Goal: Task Accomplishment & Management: Complete application form

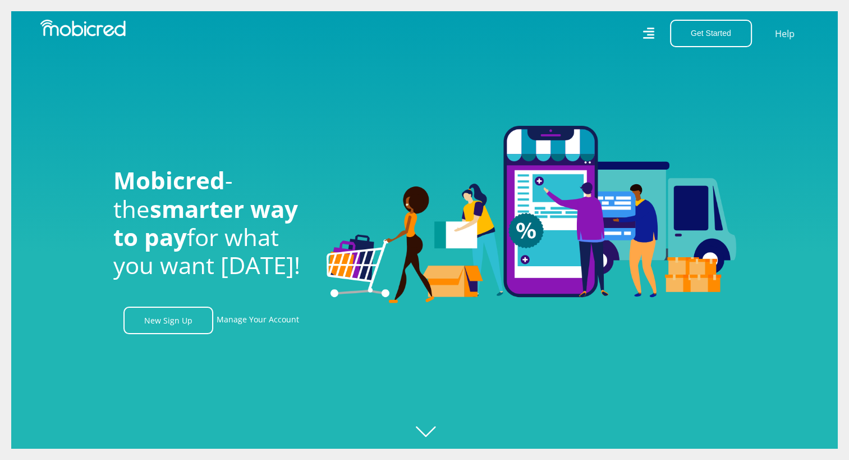
scroll to position [0, 799]
click at [428, 426] on div at bounding box center [435, 230] width 849 height 460
click at [258, 327] on link "Manage Your Account" at bounding box center [258, 320] width 83 height 28
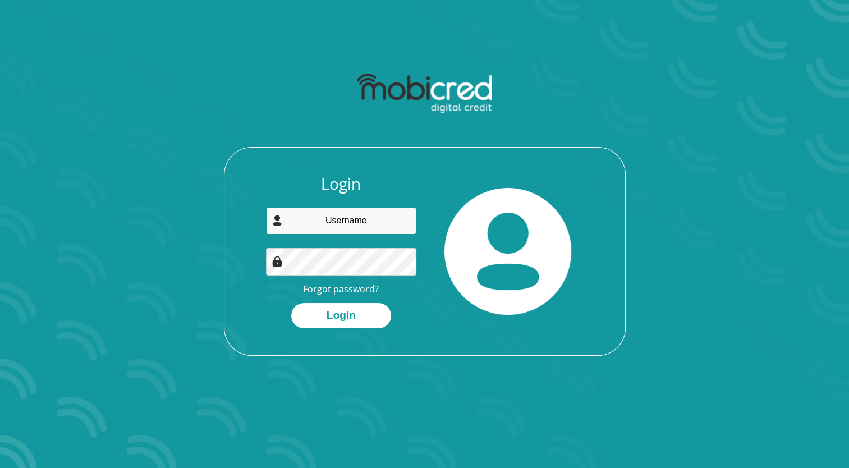
click at [345, 221] on input "email" at bounding box center [341, 221] width 150 height 28
type input "[EMAIL_ADDRESS][DOMAIN_NAME]"
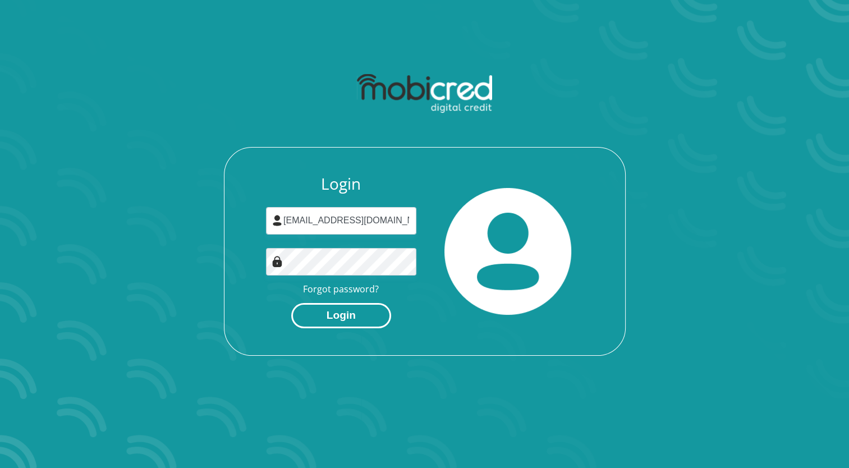
click at [346, 320] on button "Login" at bounding box center [341, 315] width 100 height 25
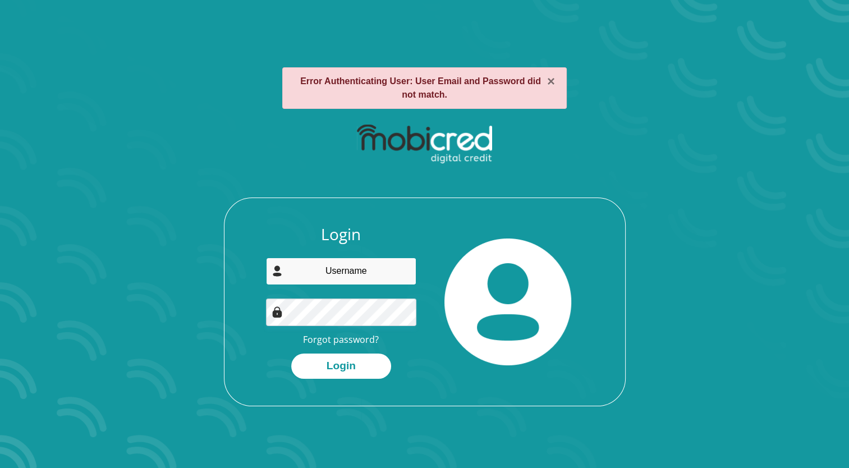
click at [328, 272] on input "email" at bounding box center [341, 272] width 150 height 28
click at [296, 276] on input "[EMAIL_ADDRESS][DOMAIN_NAME]" at bounding box center [341, 272] width 150 height 28
type input "Esethugotyana@gmail.com"
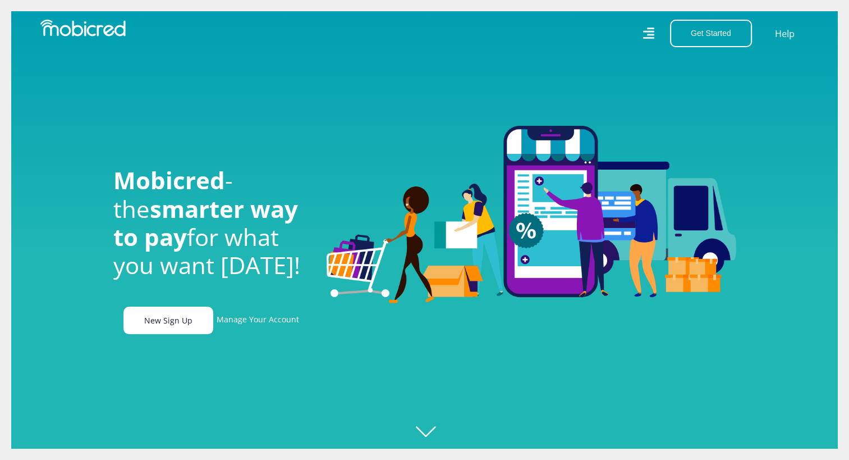
click at [177, 323] on link "New Sign Up" at bounding box center [168, 320] width 90 height 28
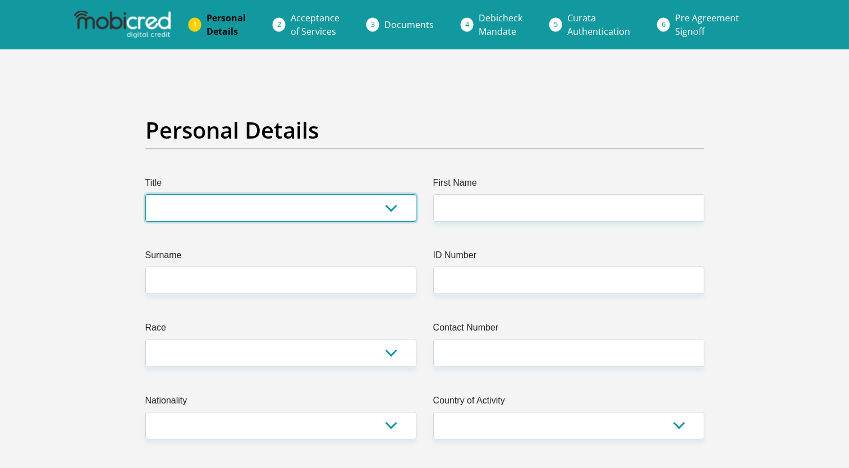
click at [391, 205] on select "Mr Ms Mrs Dr Other" at bounding box center [280, 208] width 271 height 28
select select "Mr"
click at [145, 194] on select "Mr Ms Mrs Dr Other" at bounding box center [280, 208] width 271 height 28
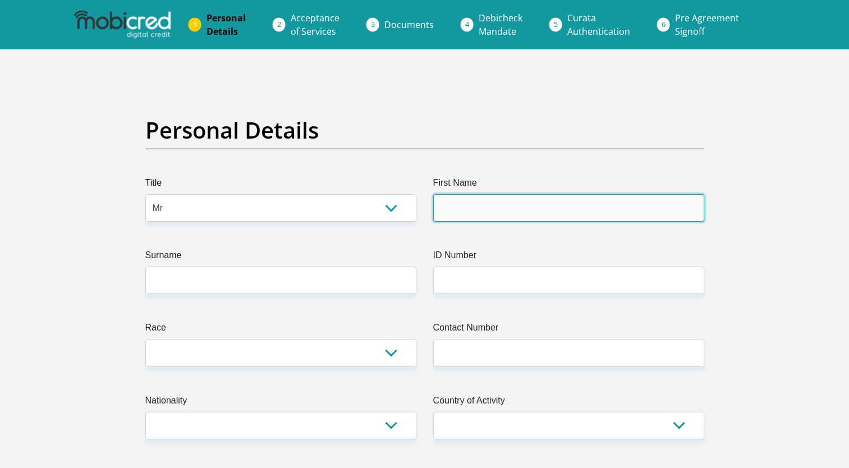
click at [613, 214] on input "First Name" at bounding box center [568, 208] width 271 height 28
type input "Thanduxolo"
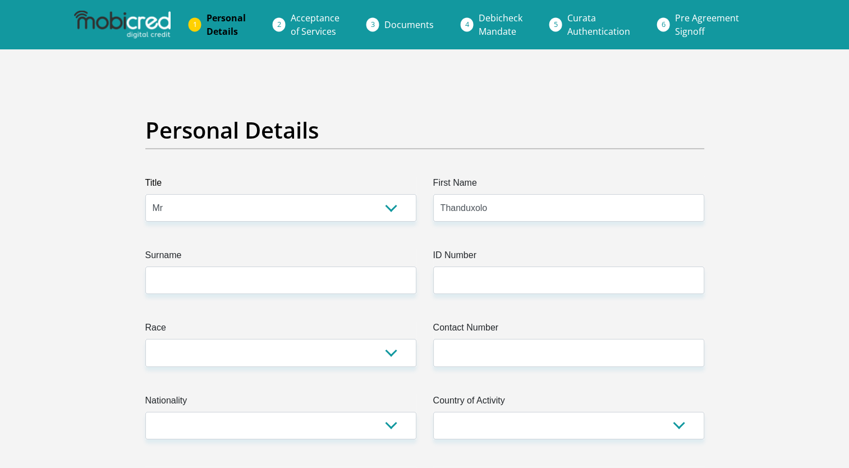
type input "Lumkile"
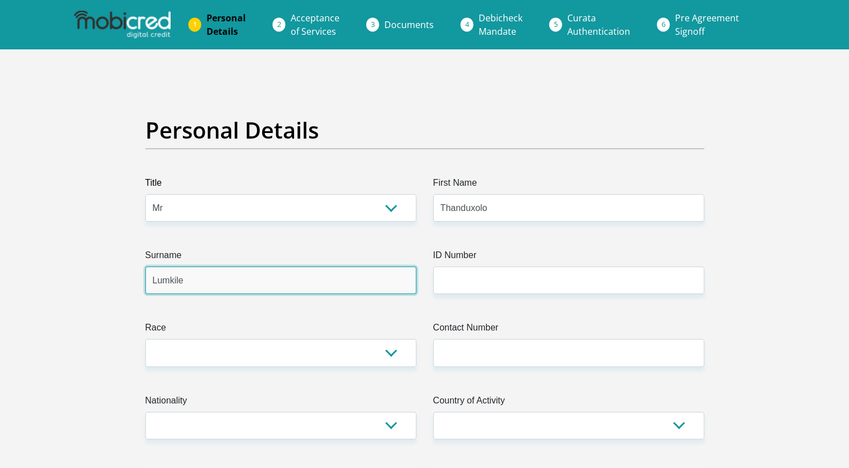
type input "0815763418"
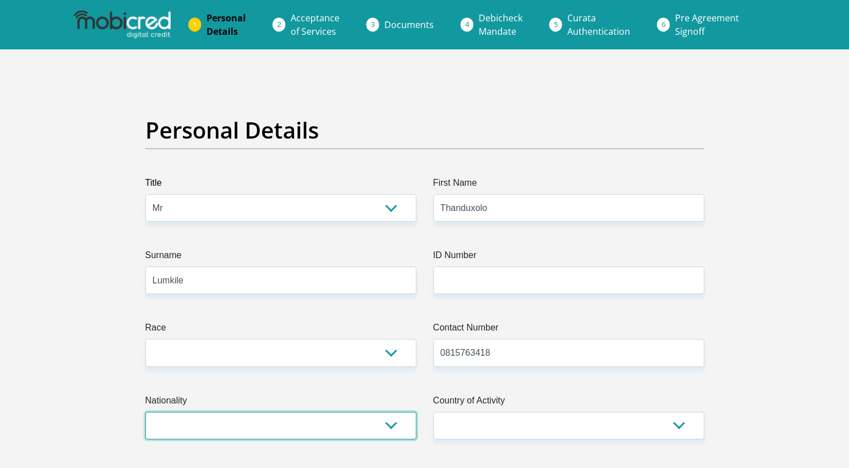
select select "ZAF"
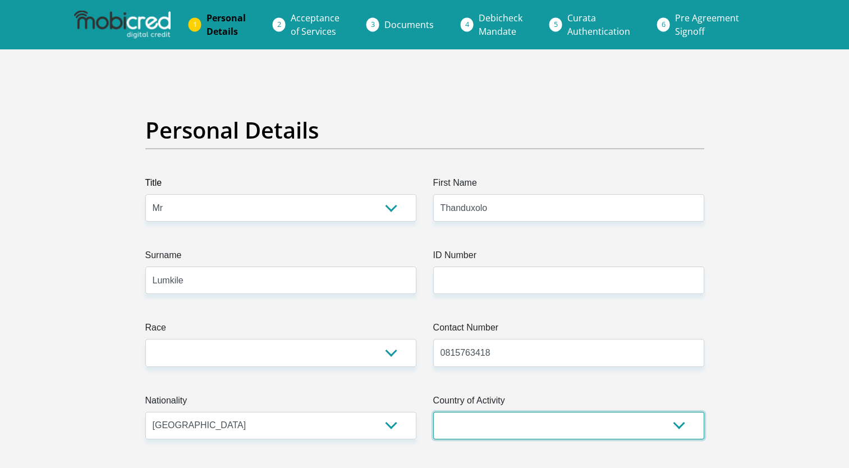
select select "ZAF"
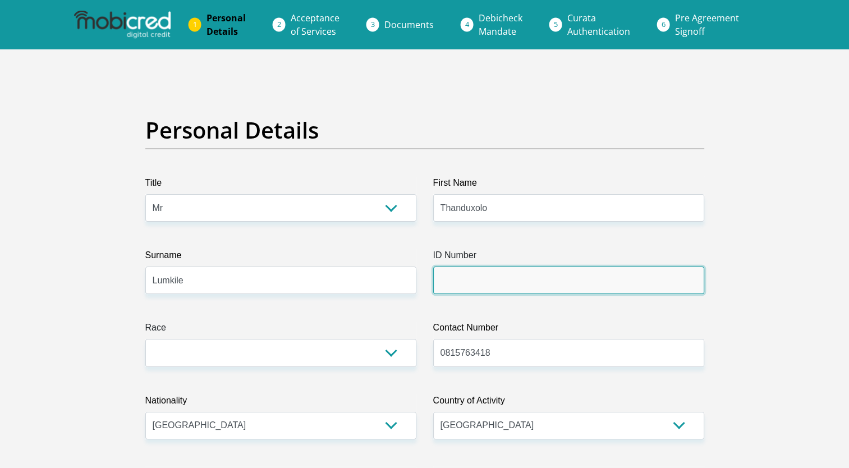
click at [468, 275] on input "ID Number" at bounding box center [568, 281] width 271 height 28
type input "8209256401083"
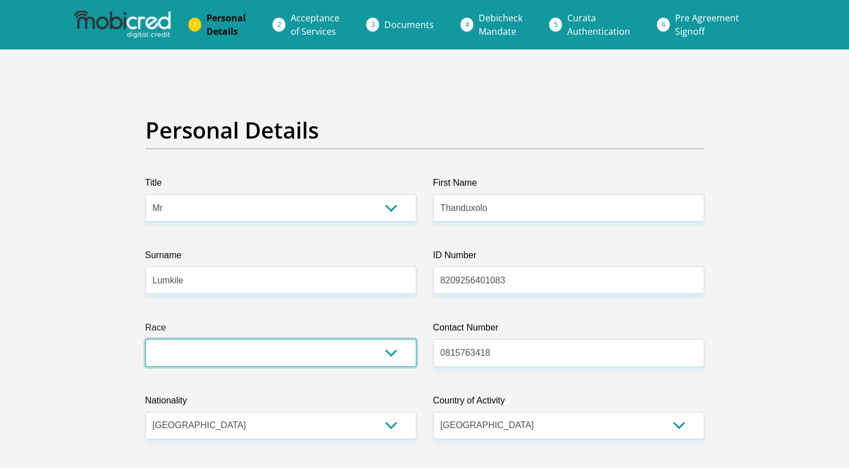
click at [393, 352] on select "Black Coloured Indian White Other" at bounding box center [280, 353] width 271 height 28
select select "1"
click at [145, 339] on select "Black Coloured Indian White Other" at bounding box center [280, 353] width 271 height 28
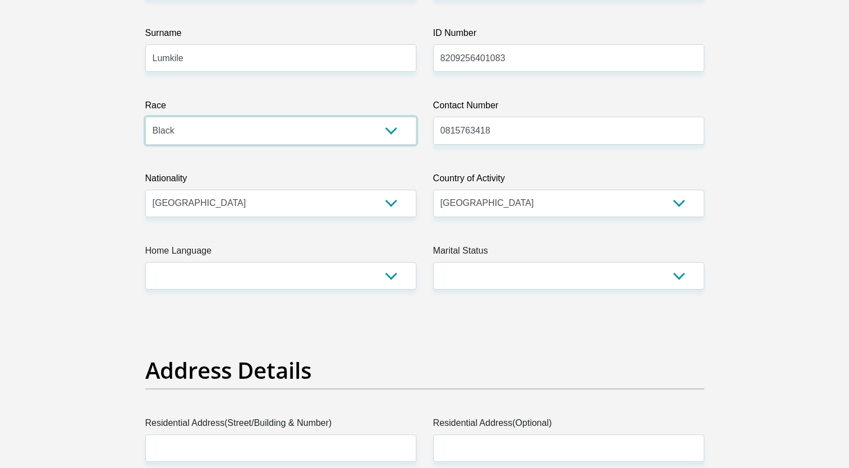
scroll to position [224, 0]
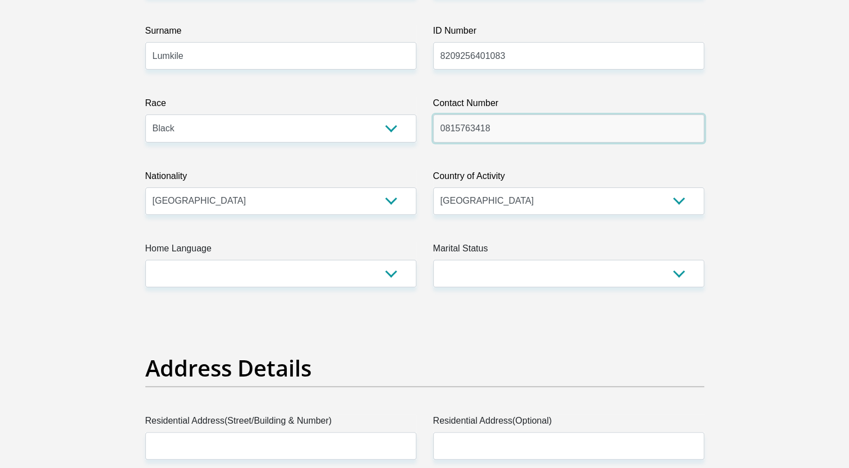
drag, startPoint x: 498, startPoint y: 129, endPoint x: 441, endPoint y: 129, distance: 57.8
click at [441, 129] on input "0815763418" at bounding box center [568, 128] width 271 height 28
type input "0698743418"
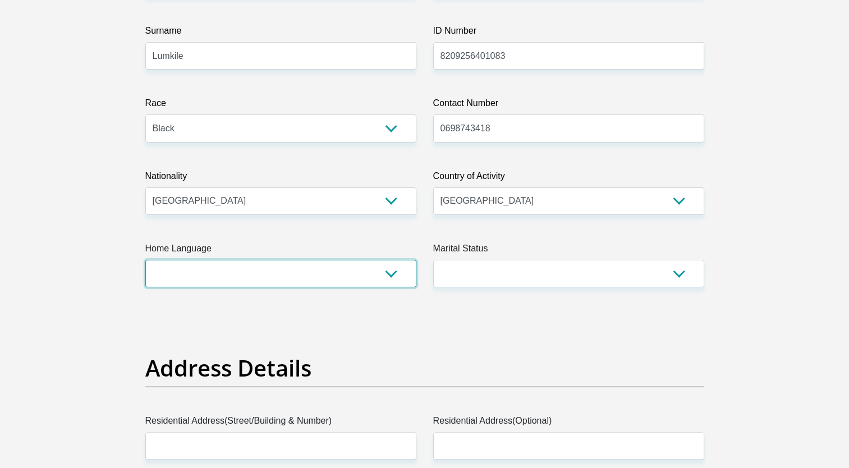
click at [394, 280] on select "Afrikaans English Sepedi South Ndebele Southern Sotho Swati Tsonga Tswana Venda…" at bounding box center [280, 274] width 271 height 28
click at [340, 361] on h2 "Address Details" at bounding box center [424, 368] width 559 height 27
click at [396, 276] on select "Afrikaans English Sepedi South Ndebele Southern Sotho Swati Tsonga Tswana Venda…" at bounding box center [280, 274] width 271 height 28
select select "xho"
click at [145, 260] on select "Afrikaans English Sepedi South Ndebele Southern Sotho Swati Tsonga Tswana Venda…" at bounding box center [280, 274] width 271 height 28
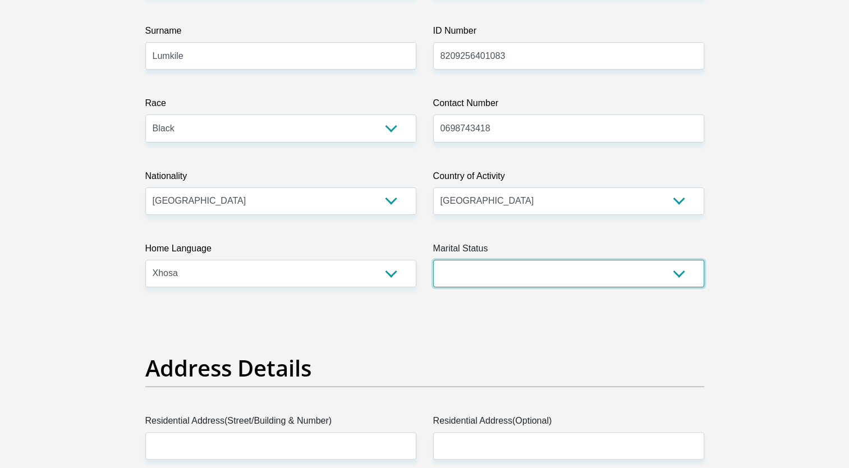
click at [683, 272] on select "Married ANC Single Divorced Widowed Married COP or Customary Law" at bounding box center [568, 274] width 271 height 28
select select "2"
click at [433, 260] on select "Married ANC Single Divorced Widowed Married COP or Customary Law" at bounding box center [568, 274] width 271 height 28
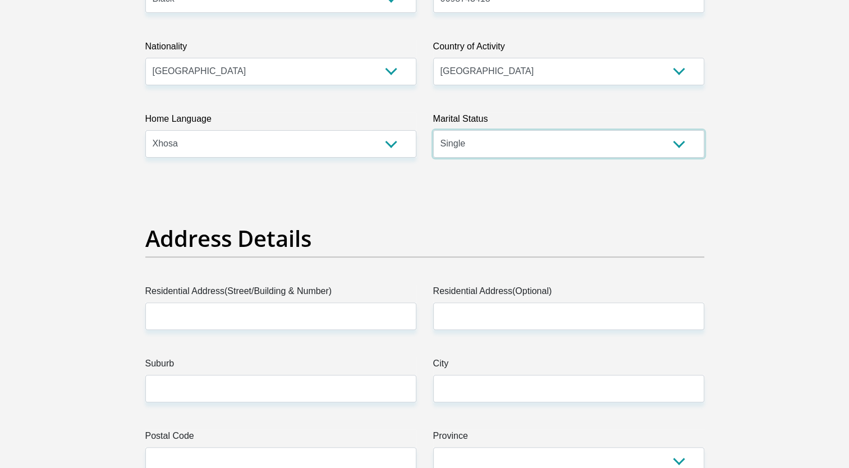
scroll to position [505, 0]
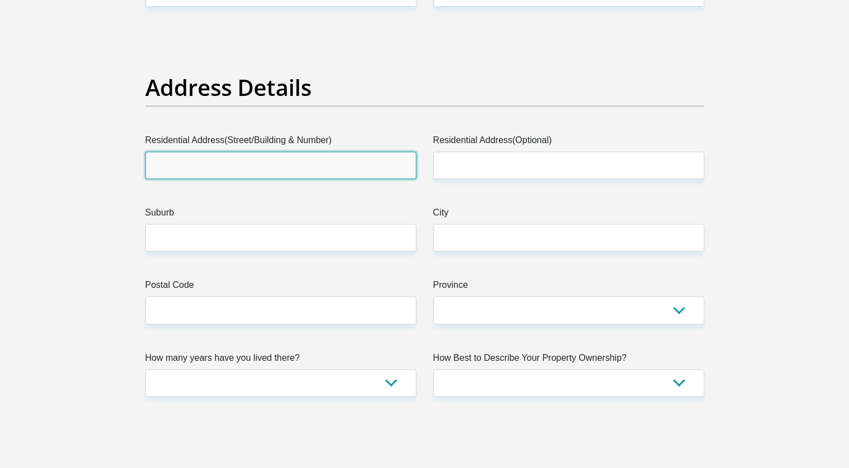
click at [178, 164] on input "Residential Address(Street/Building & Number)" at bounding box center [280, 166] width 271 height 28
type input "906 Boboyi Close"
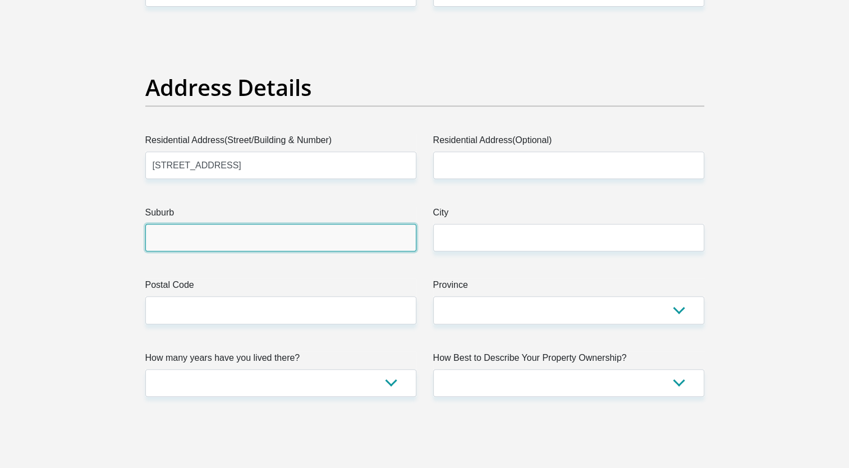
type input "cape town"
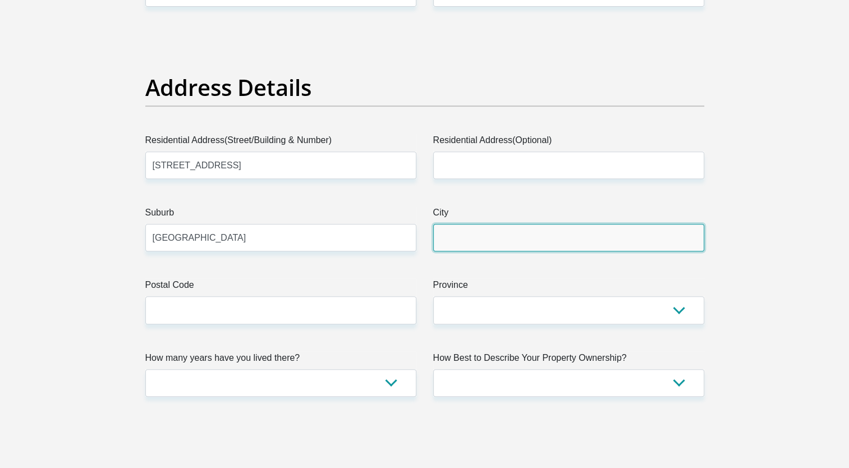
type input "cape town"
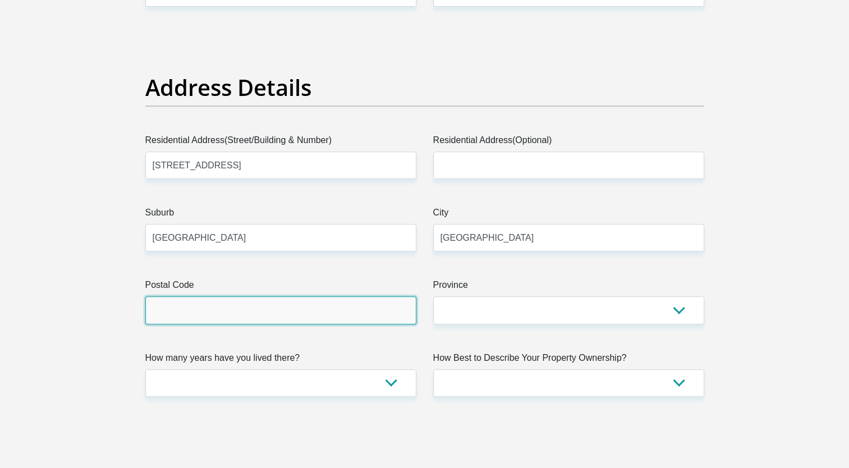
type input "7750"
type input "esethugotyana@gmail.com"
type input "9067750"
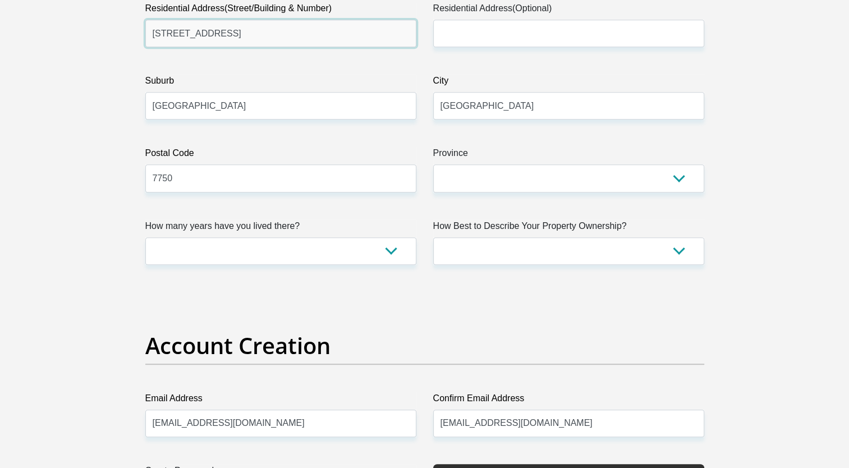
scroll to position [673, 0]
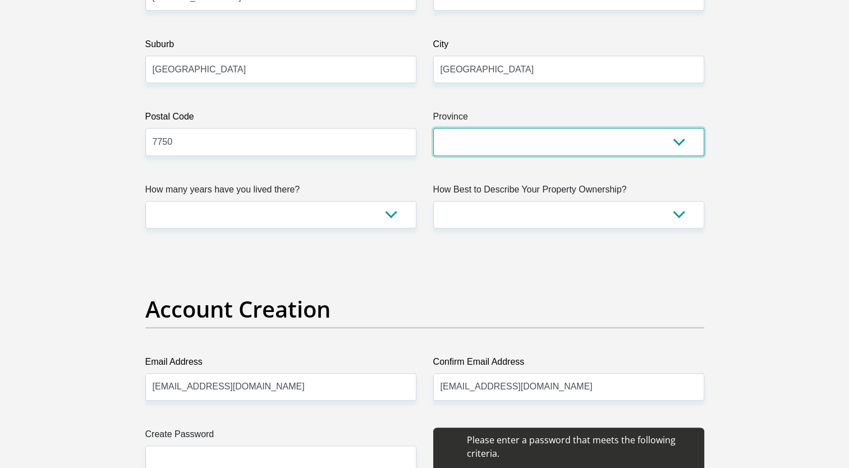
click at [450, 143] on select "Eastern Cape Free State Gauteng KwaZulu-Natal Limpopo Mpumalanga Northern Cape …" at bounding box center [568, 142] width 271 height 28
select select "Western Cape"
click at [433, 128] on select "Eastern Cape Free State Gauteng KwaZulu-Natal Limpopo Mpumalanga Northern Cape …" at bounding box center [568, 142] width 271 height 28
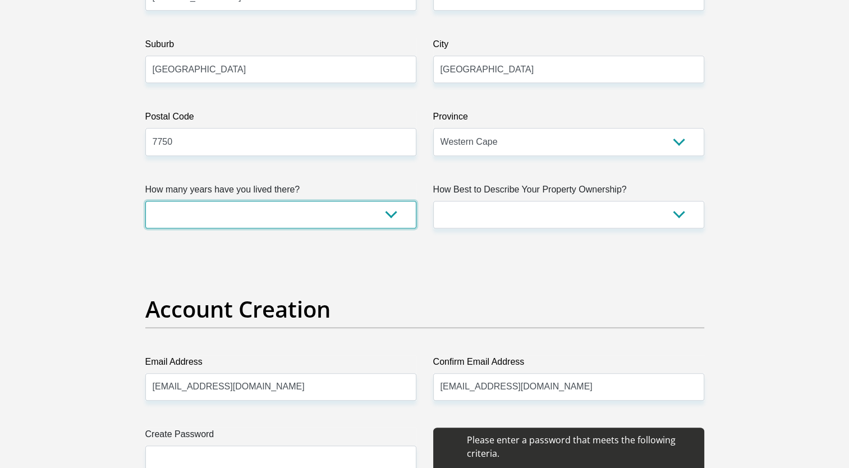
click at [386, 214] on select "less than 1 year 1-3 years 3-5 years 5+ years" at bounding box center [280, 215] width 271 height 28
select select "2"
click at [145, 201] on select "less than 1 year 1-3 years 3-5 years 5+ years" at bounding box center [280, 215] width 271 height 28
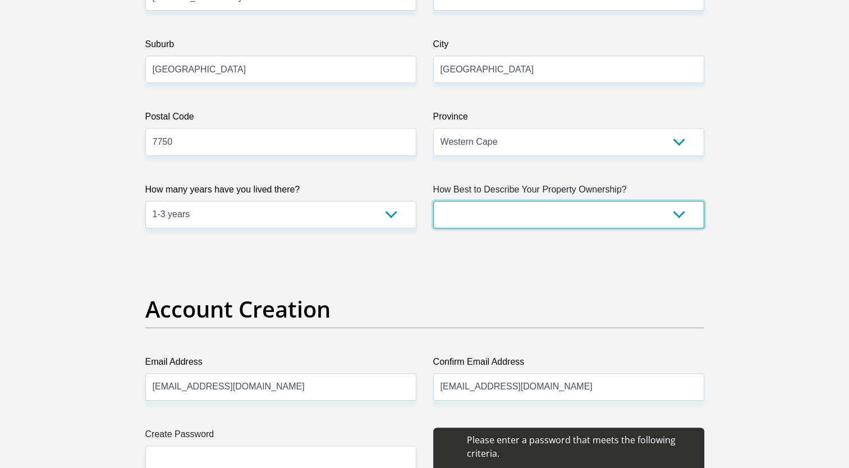
click at [680, 214] on select "Owned Rented Family Owned Company Dwelling" at bounding box center [568, 215] width 271 height 28
select select "Owned"
click at [433, 201] on select "Owned Rented Family Owned Company Dwelling" at bounding box center [568, 215] width 271 height 28
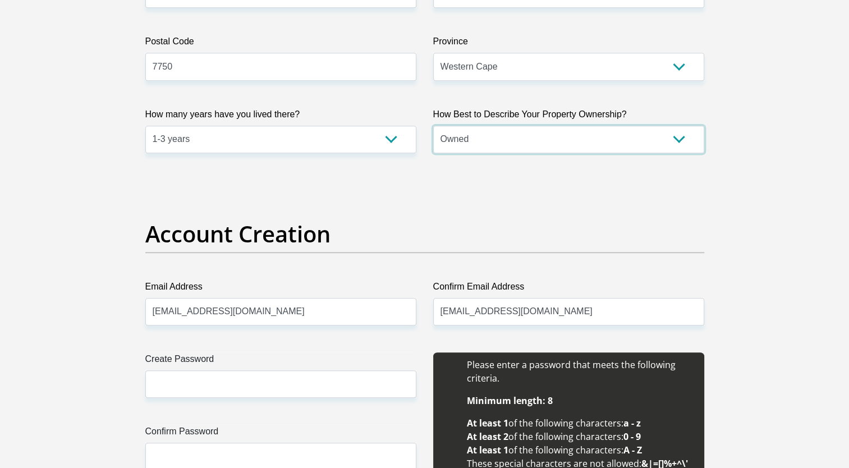
scroll to position [898, 0]
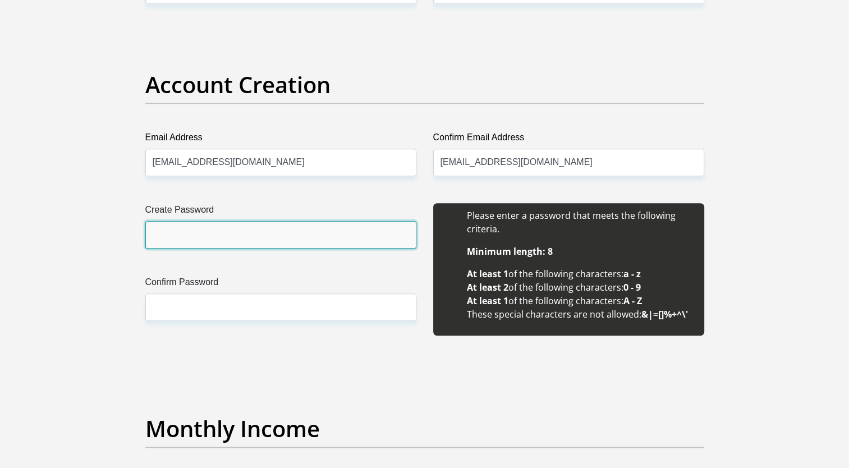
click at [162, 237] on input "Create Password" at bounding box center [280, 235] width 271 height 28
type input "Onako.2021"
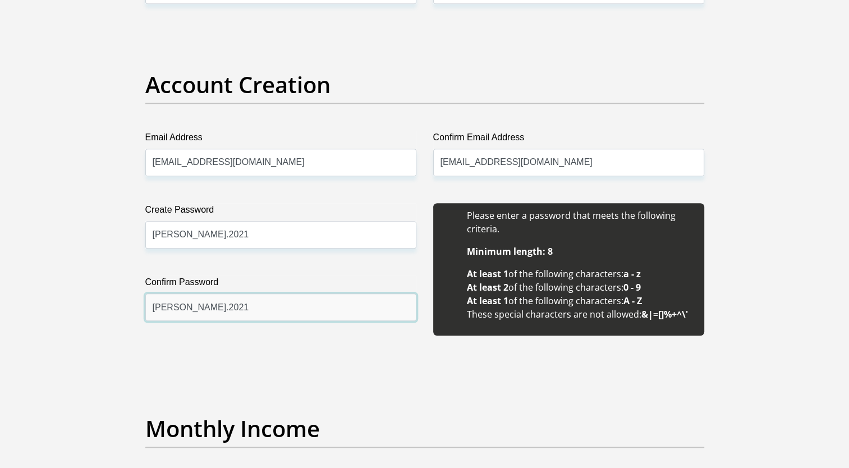
type input "Onako.2021"
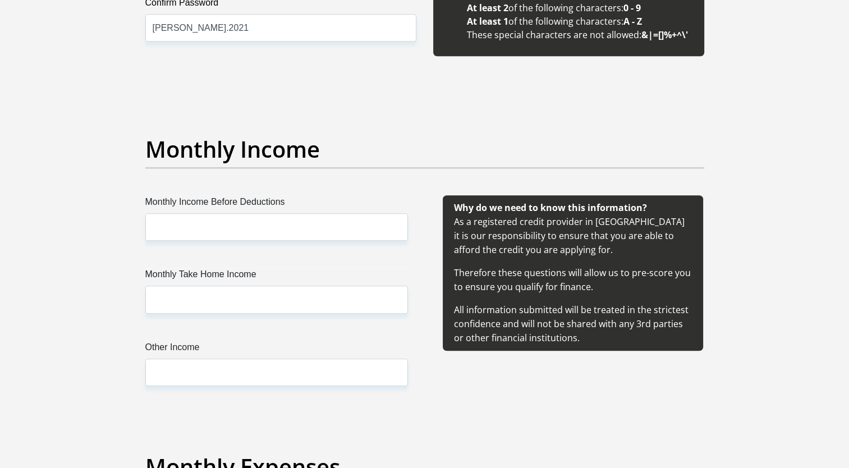
scroll to position [1179, 0]
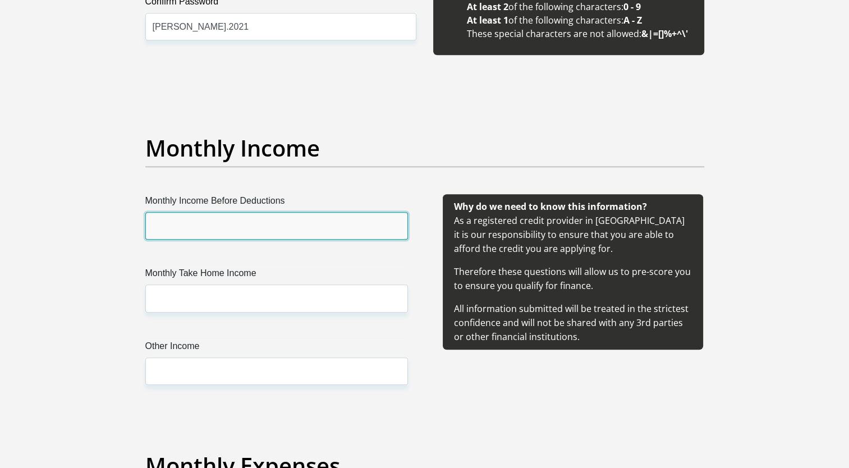
click at [191, 219] on input "Monthly Income Before Deductions" at bounding box center [276, 226] width 263 height 28
type input "10000"
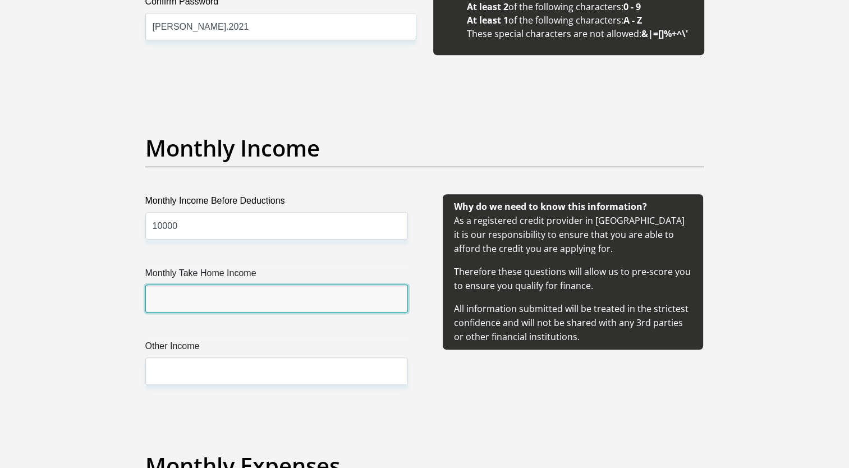
click at [190, 295] on input "Monthly Take Home Income" at bounding box center [276, 299] width 263 height 28
type input "8000"
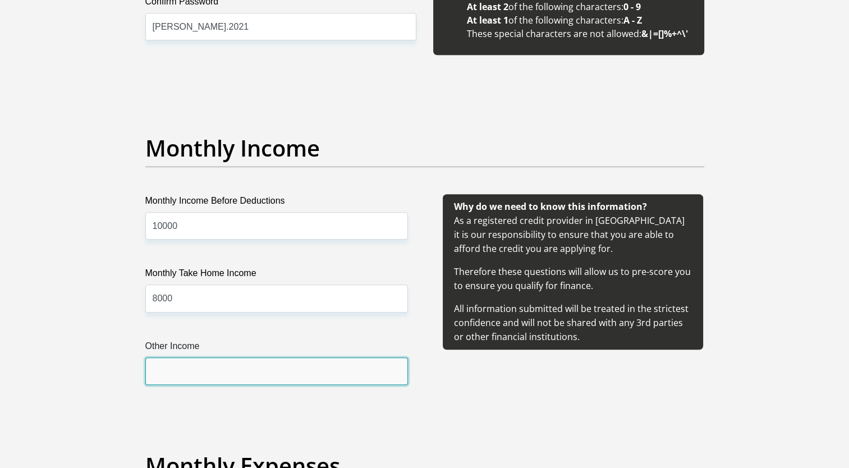
click at [181, 374] on input "Other Income" at bounding box center [276, 372] width 263 height 28
type input "0.00"
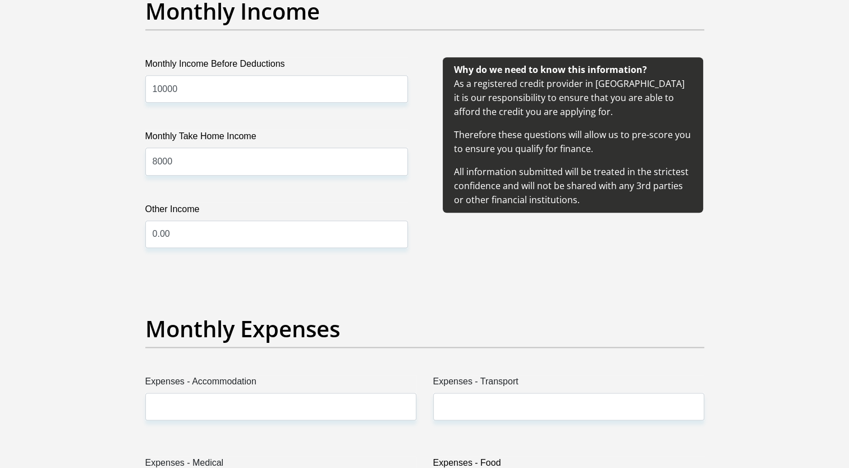
scroll to position [1459, 0]
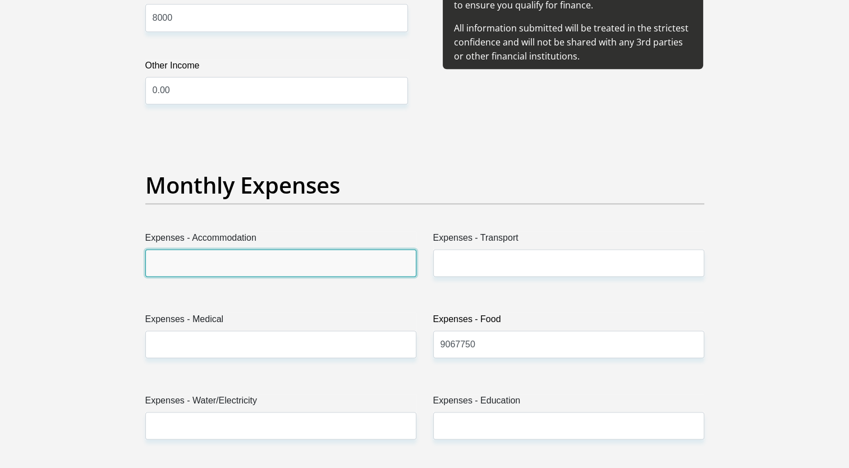
click at [201, 263] on input "Expenses - Accommodation" at bounding box center [280, 263] width 271 height 28
type input "0.00"
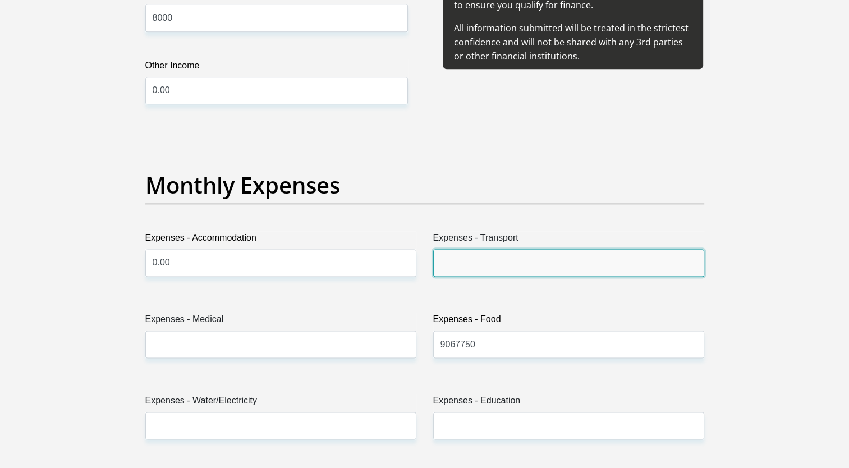
click at [448, 265] on input "Expenses - Transport" at bounding box center [568, 263] width 271 height 28
type input "0.01"
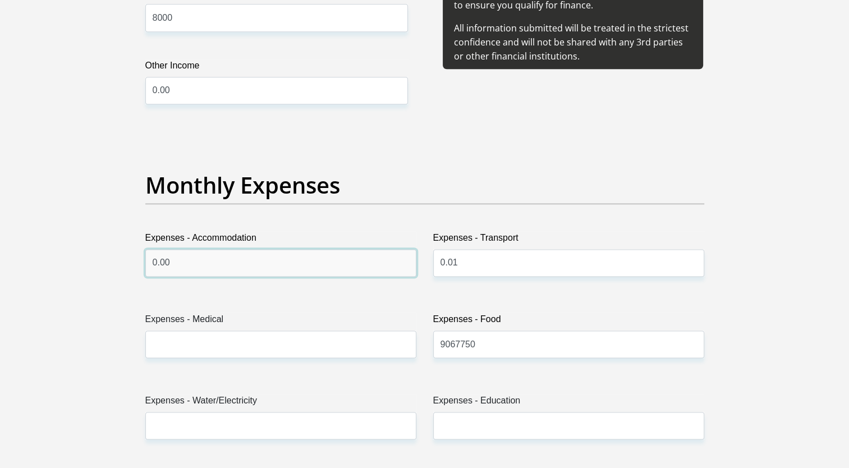
click at [172, 266] on input "0.00" at bounding box center [280, 263] width 271 height 28
type input "0.01"
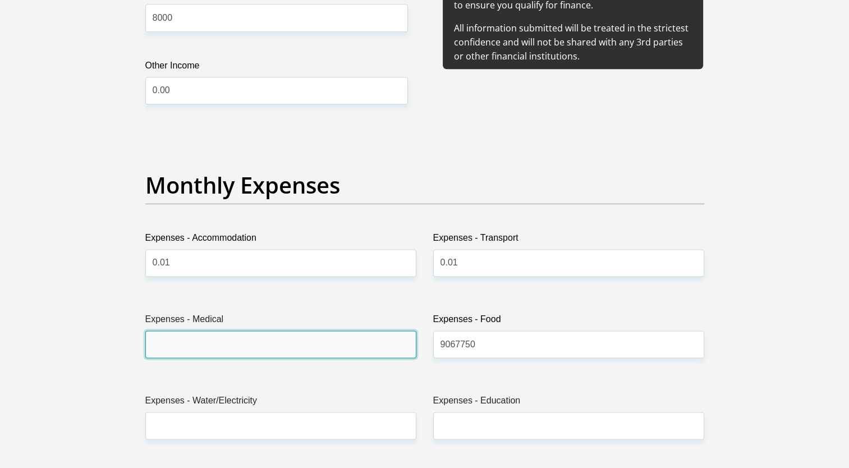
click at [191, 352] on input "Expenses - Medical" at bounding box center [280, 345] width 271 height 28
type input "0.01"
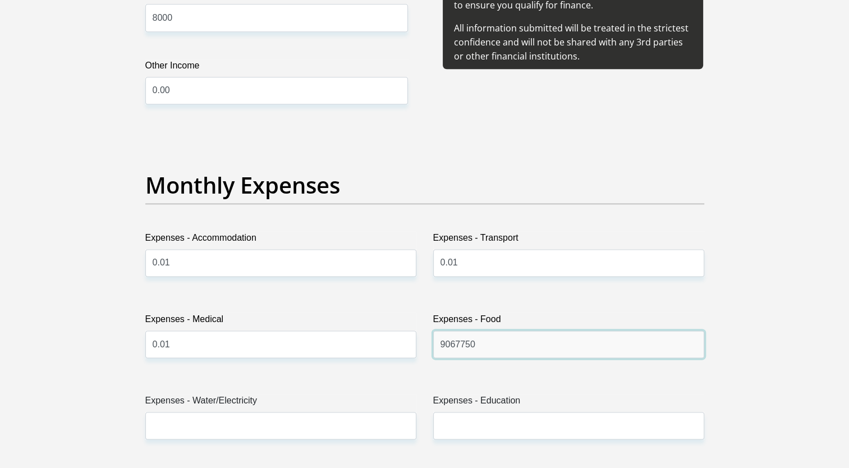
click at [495, 345] on input "9067750" at bounding box center [568, 345] width 271 height 28
type input "9"
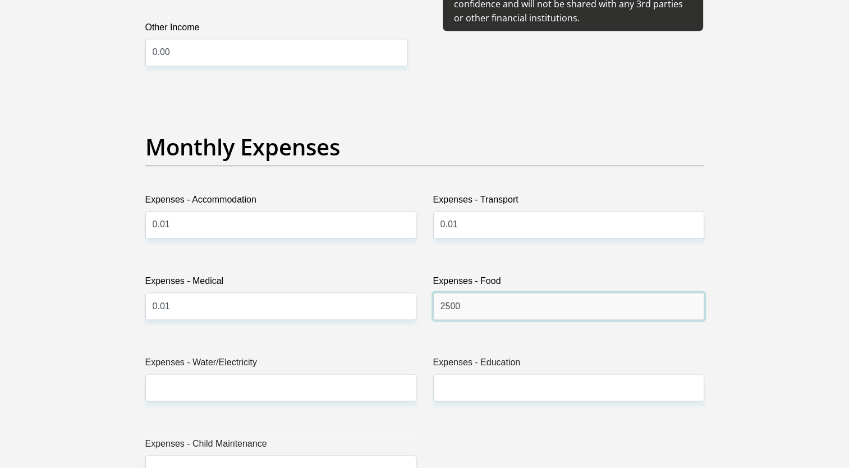
scroll to position [1571, 0]
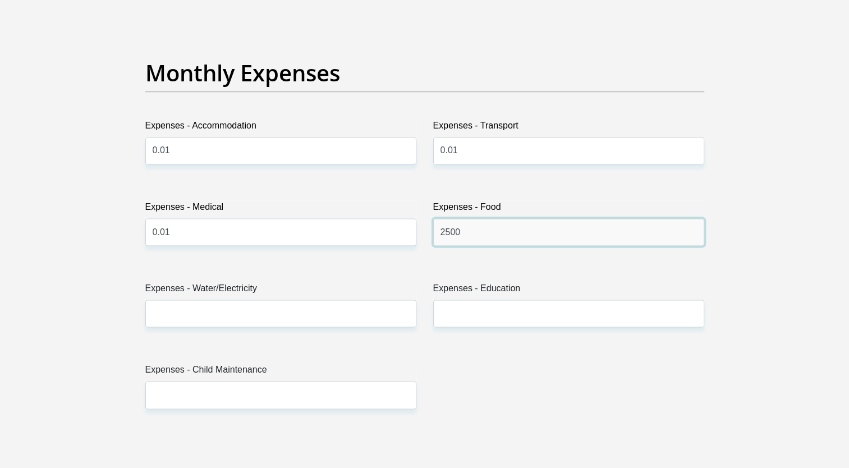
type input "2500"
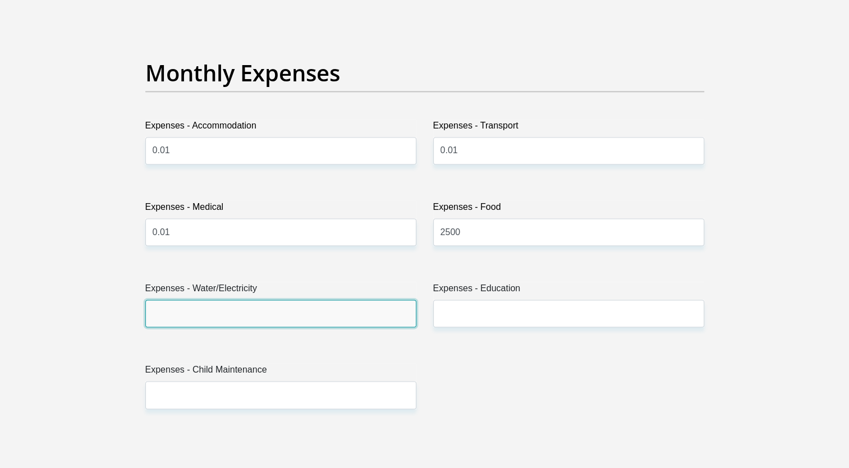
drag, startPoint x: 181, startPoint y: 317, endPoint x: 187, endPoint y: 313, distance: 7.3
click at [186, 313] on input "Expenses - Water/Electricity" at bounding box center [280, 314] width 271 height 28
type input "0.01"
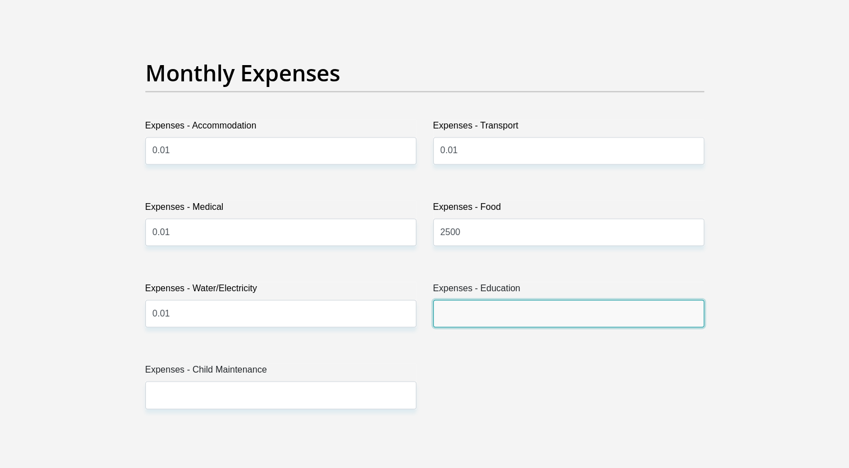
click at [496, 305] on input "Expenses - Education" at bounding box center [568, 314] width 271 height 28
type input "0.01"
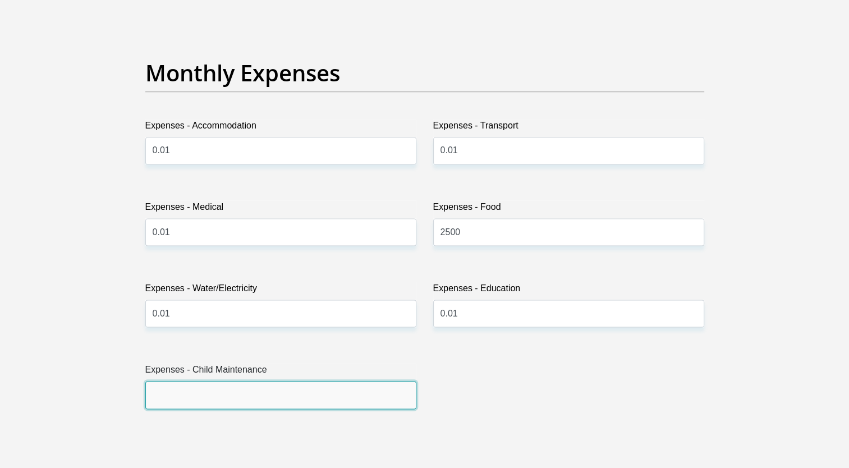
click at [198, 391] on input "Expenses - Child Maintenance" at bounding box center [280, 395] width 271 height 28
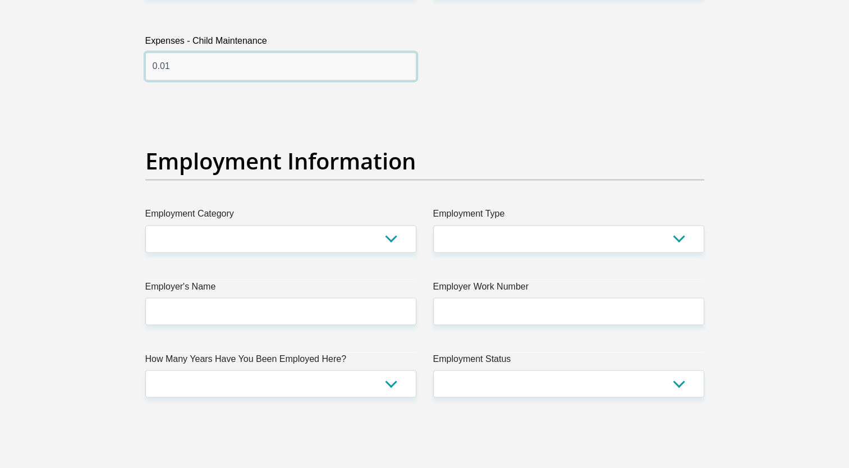
scroll to position [1908, 0]
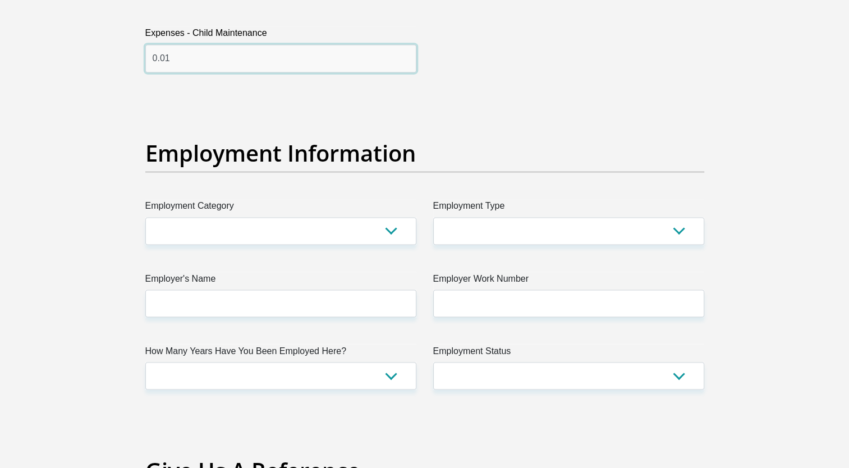
type input "0.01"
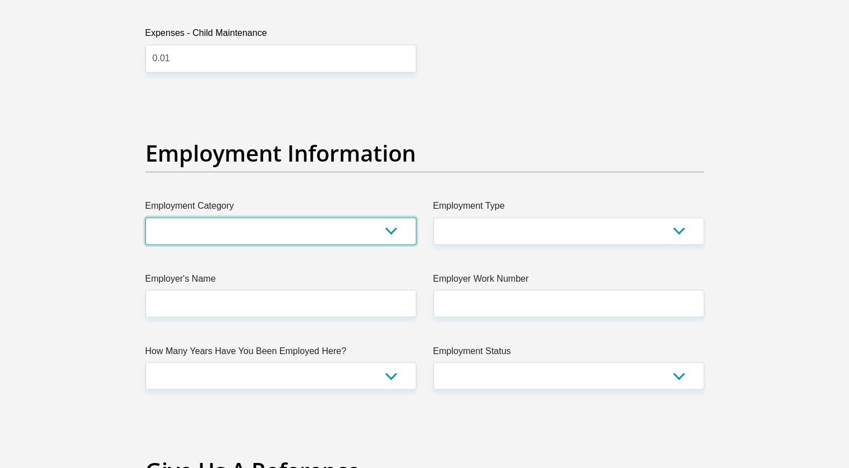
click at [388, 230] on select "AGRICULTURE ALCOHOL & TOBACCO CONSTRUCTION MATERIALS METALLURGY EQUIPMENT FOR R…" at bounding box center [280, 231] width 271 height 28
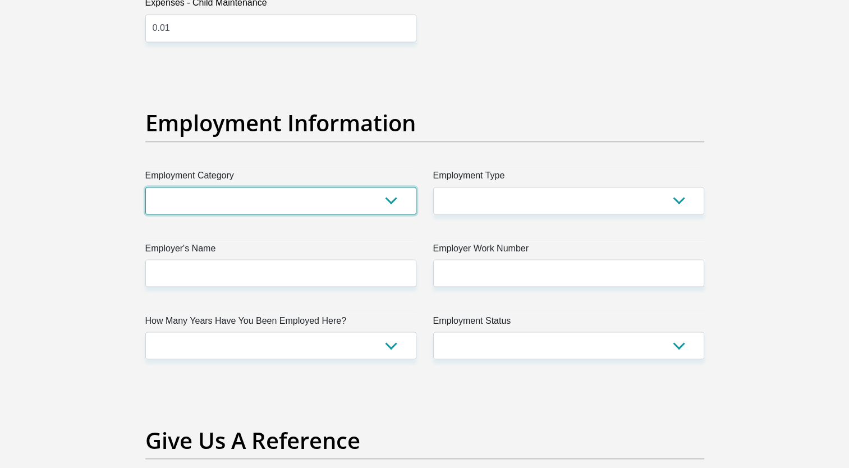
scroll to position [2020, 0]
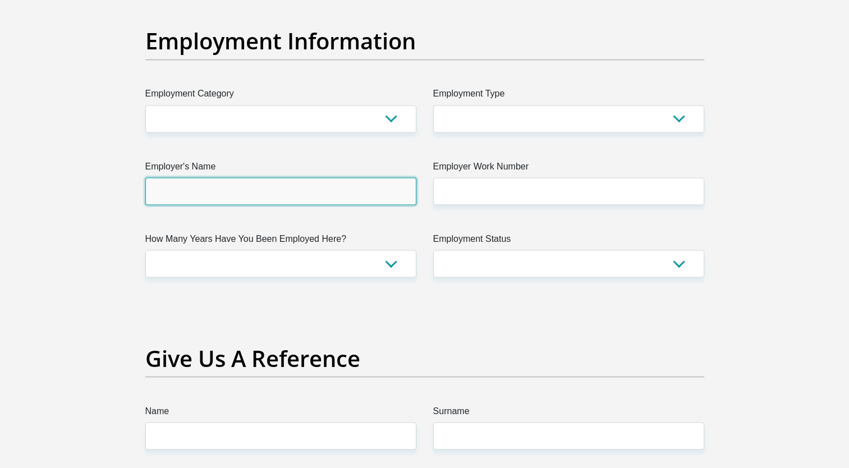
click at [192, 198] on input "Employer's Name" at bounding box center [280, 191] width 271 height 28
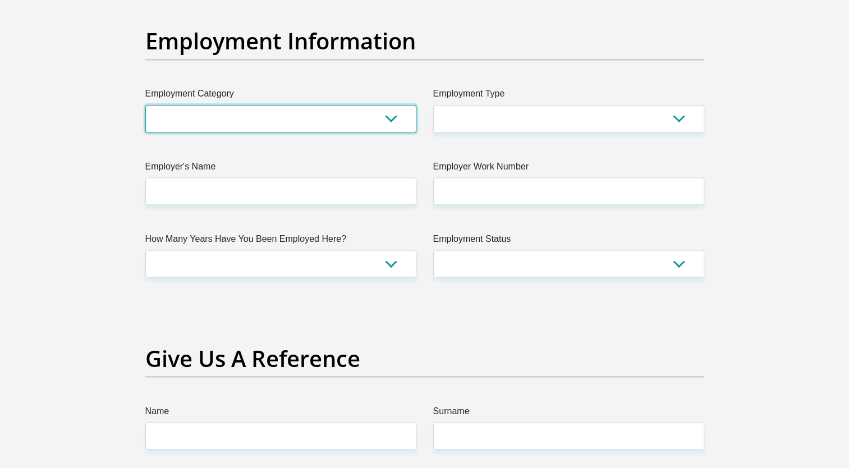
click at [182, 116] on select "AGRICULTURE ALCOHOL & TOBACCO CONSTRUCTION MATERIALS METALLURGY EQUIPMENT FOR R…" at bounding box center [280, 119] width 271 height 28
select select "14"
click at [145, 105] on select "AGRICULTURE ALCOHOL & TOBACCO CONSTRUCTION MATERIALS METALLURGY EQUIPMENT FOR R…" at bounding box center [280, 119] width 271 height 28
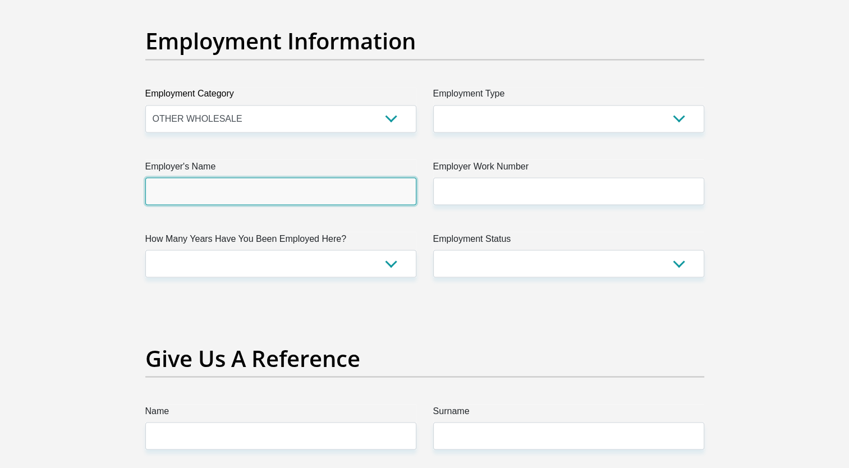
click at [186, 188] on input "Employer's Name" at bounding box center [280, 191] width 271 height 28
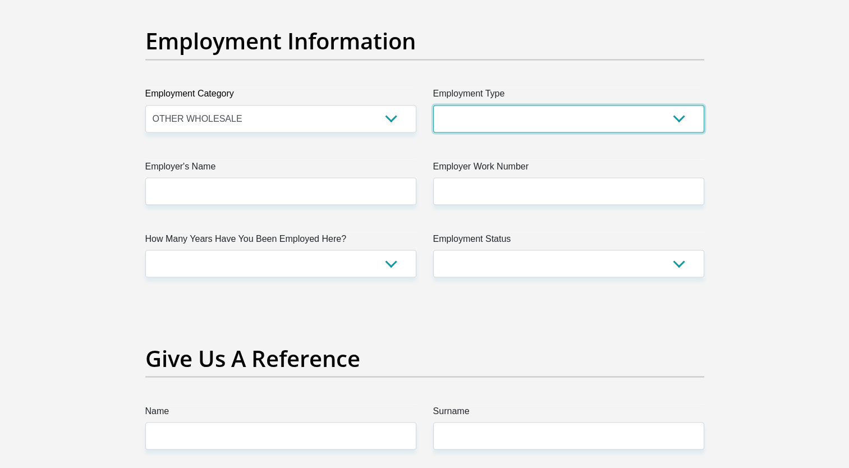
click at [680, 113] on select "College/Lecturer Craft Seller Creative Driver Executive Farmer Forces - Non Com…" at bounding box center [568, 119] width 271 height 28
select select "Uniformed Worker/Security"
click at [433, 105] on select "College/Lecturer Craft Seller Creative Driver Executive Farmer Forces - Non Com…" at bounding box center [568, 119] width 271 height 28
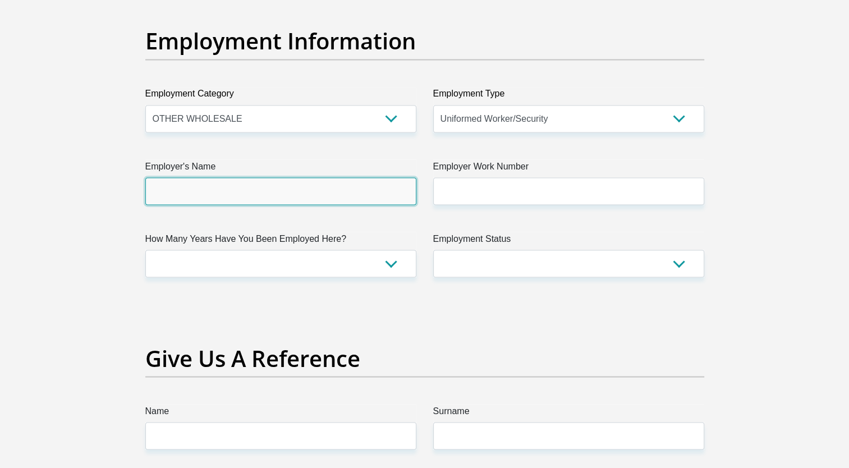
click at [175, 186] on input "Employer's Name" at bounding box center [280, 191] width 271 height 28
type input "Comet"
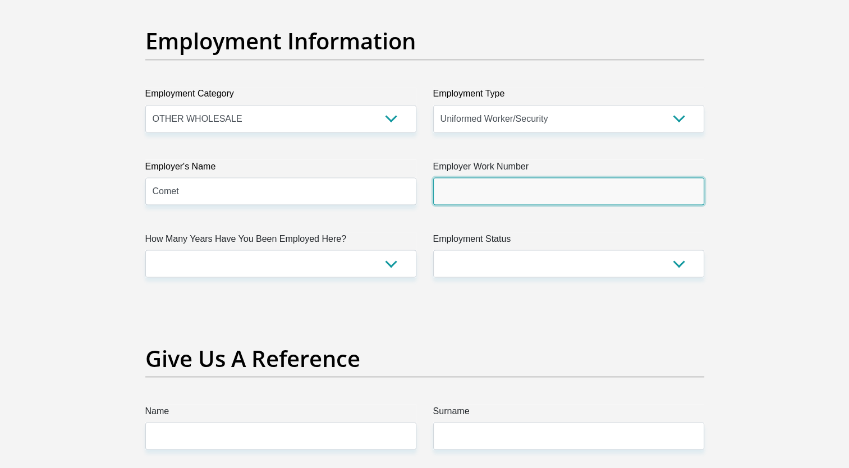
click at [452, 186] on input "Employer Work Number" at bounding box center [568, 191] width 271 height 28
paste input "27733862753"
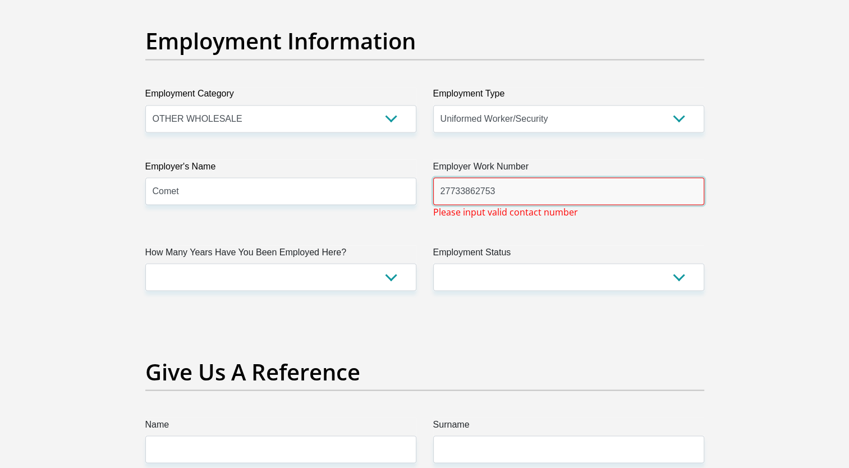
click at [450, 190] on input "27733862753" at bounding box center [568, 191] width 271 height 28
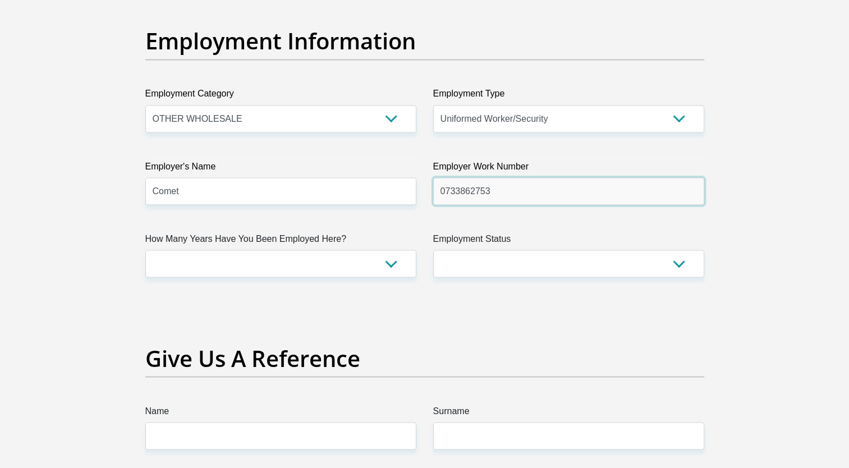
type input "0733862753"
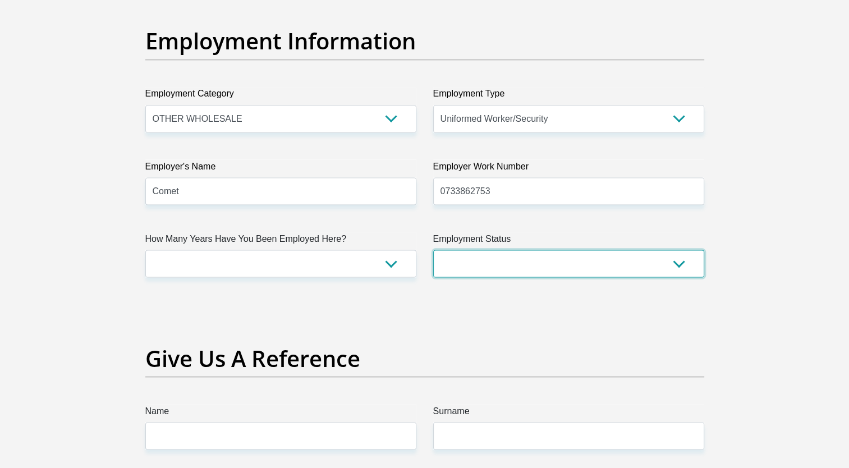
click at [526, 266] on select "Permanent/Full-time Part-time/Casual Contract Worker Self-Employed Housewife Re…" at bounding box center [568, 264] width 271 height 28
select select "1"
click at [433, 250] on select "Permanent/Full-time Part-time/Casual Contract Worker Self-Employed Housewife Re…" at bounding box center [568, 264] width 271 height 28
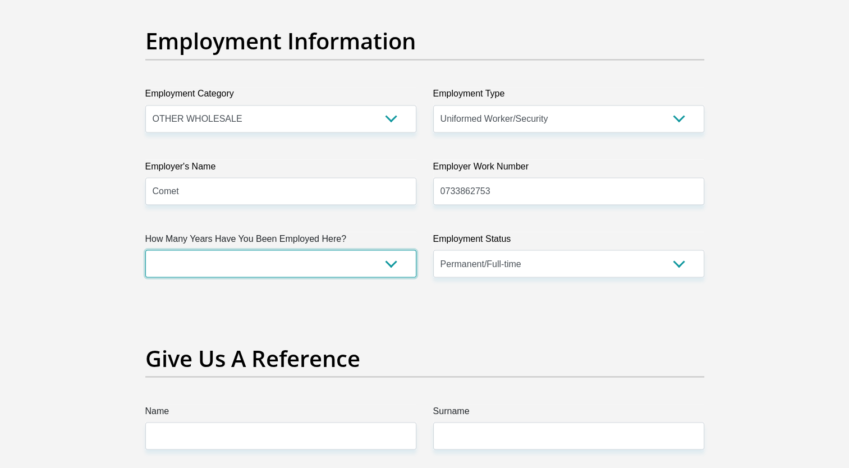
click at [396, 264] on select "less than 1 year 1-3 years 3-5 years 5+ years" at bounding box center [280, 264] width 271 height 28
select select "24"
click at [145, 250] on select "less than 1 year 1-3 years 3-5 years 5+ years" at bounding box center [280, 264] width 271 height 28
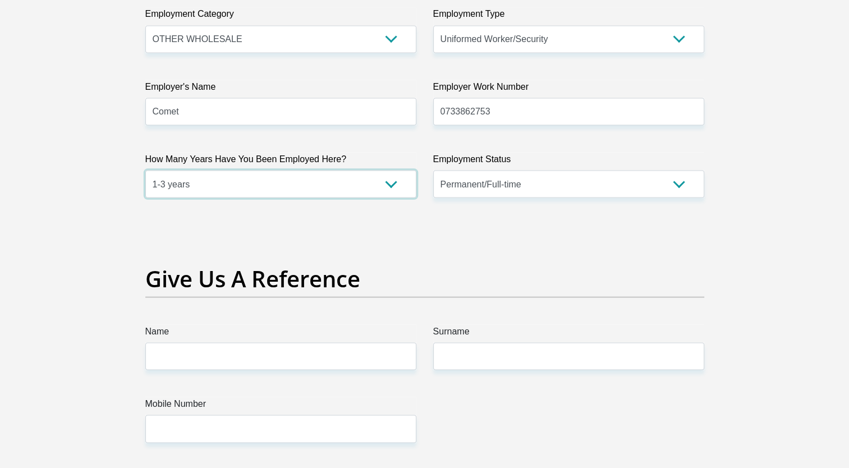
scroll to position [2245, 0]
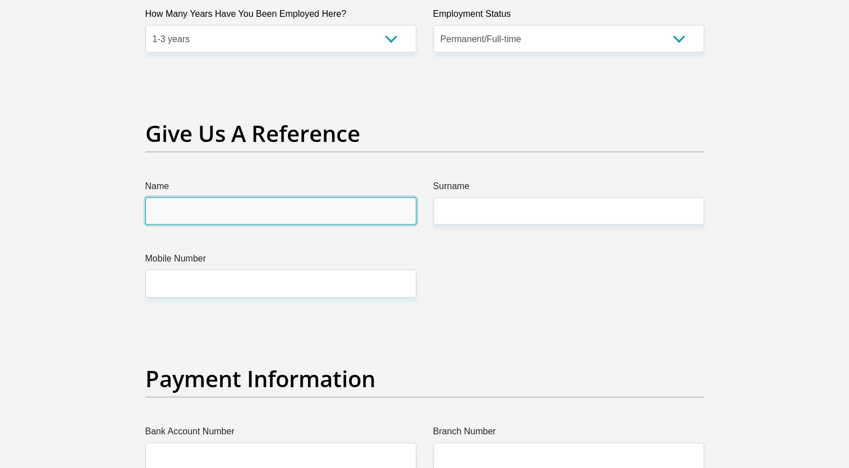
click at [164, 211] on input "Name" at bounding box center [280, 212] width 271 height 28
click at [190, 208] on input "Name" at bounding box center [280, 212] width 271 height 28
type input "Vathiswa"
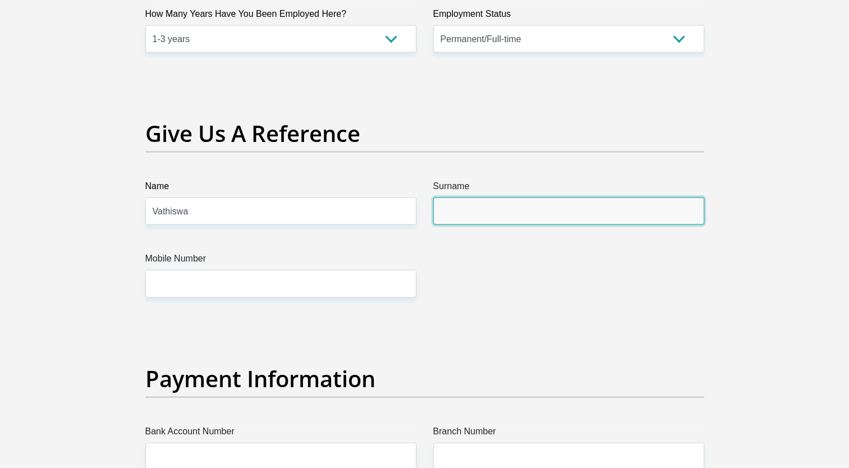
type input "Gotyana"
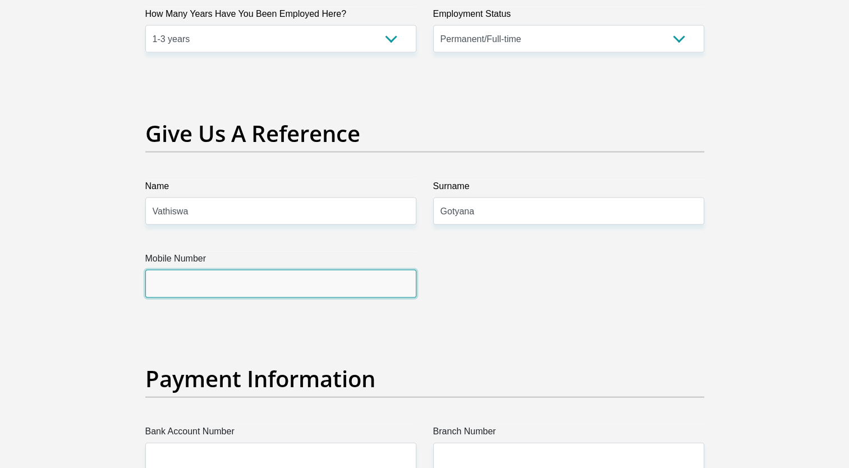
click at [181, 279] on input "Mobile Number" at bounding box center [280, 284] width 271 height 28
type input "0787491828"
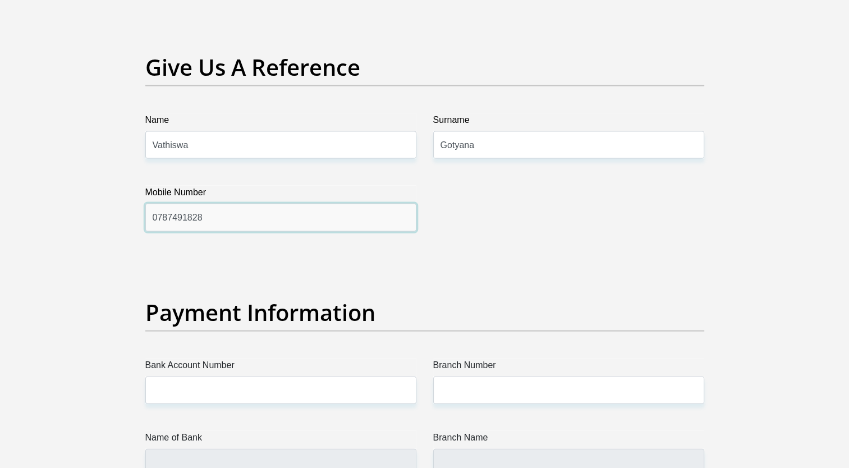
scroll to position [2469, 0]
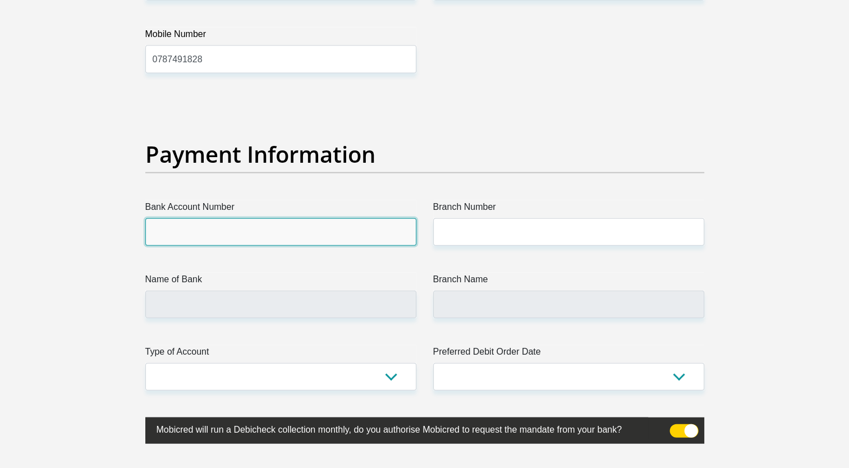
click at [185, 237] on input "Bank Account Number" at bounding box center [280, 232] width 271 height 28
type input "C"
click at [184, 232] on input "16112630" at bounding box center [280, 232] width 271 height 28
click at [195, 232] on input "16112620" at bounding box center [280, 232] width 271 height 28
click at [195, 232] on input "1611262036" at bounding box center [280, 232] width 271 height 28
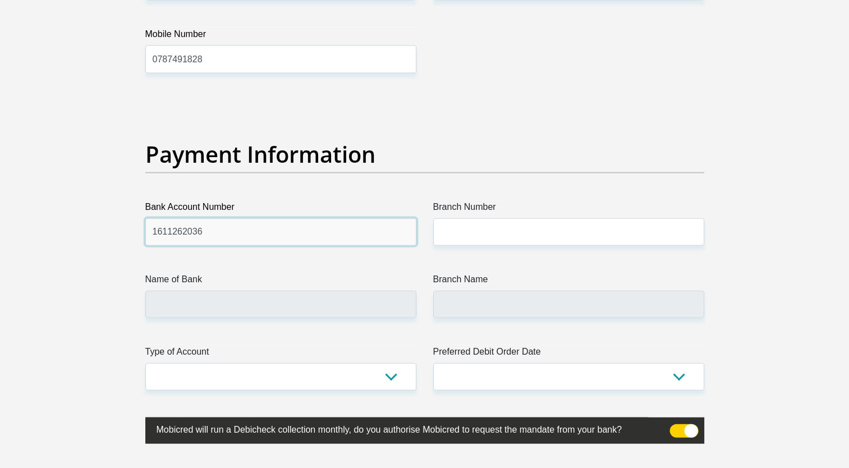
type input "1611262036"
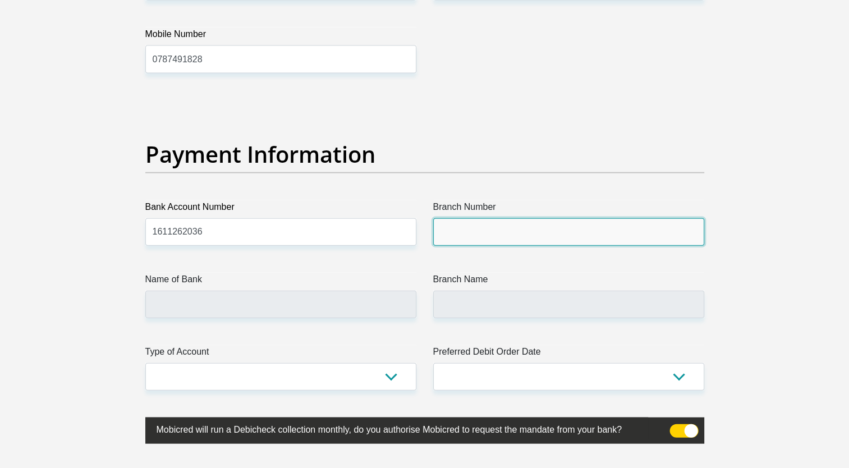
click at [456, 229] on input "Branch Number" at bounding box center [568, 232] width 271 height 28
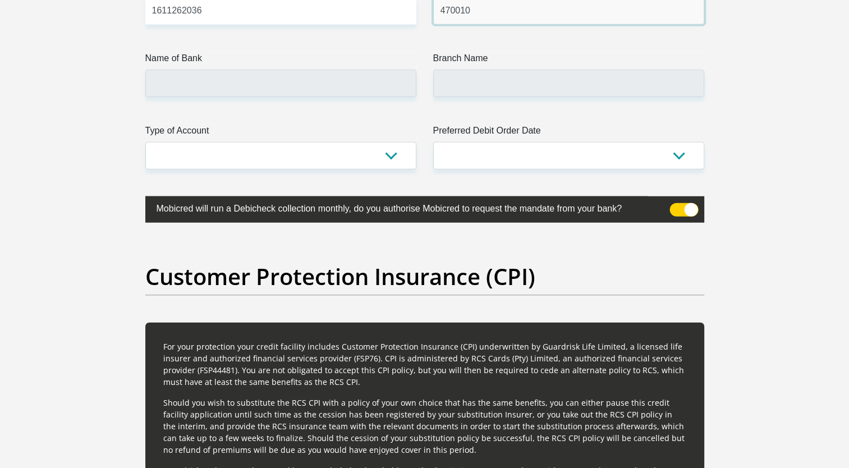
scroll to position [2694, 0]
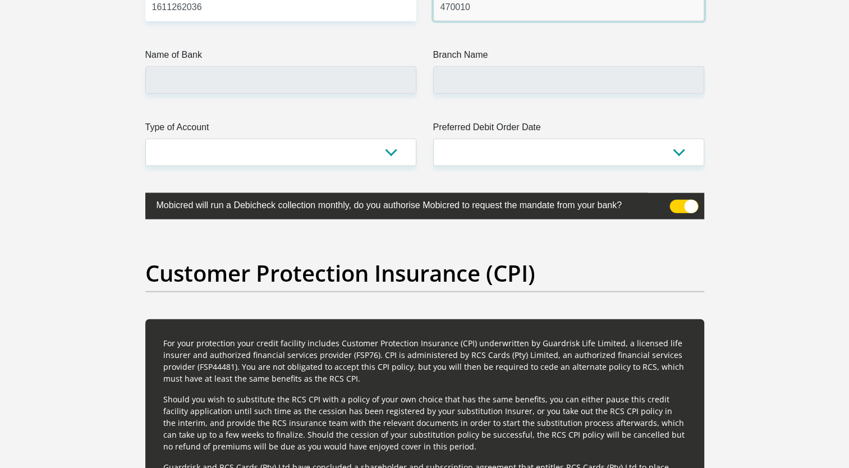
type input "470010"
type input "CAPITEC BANK LIMITED"
type input "CAPITEC BANK CPC"
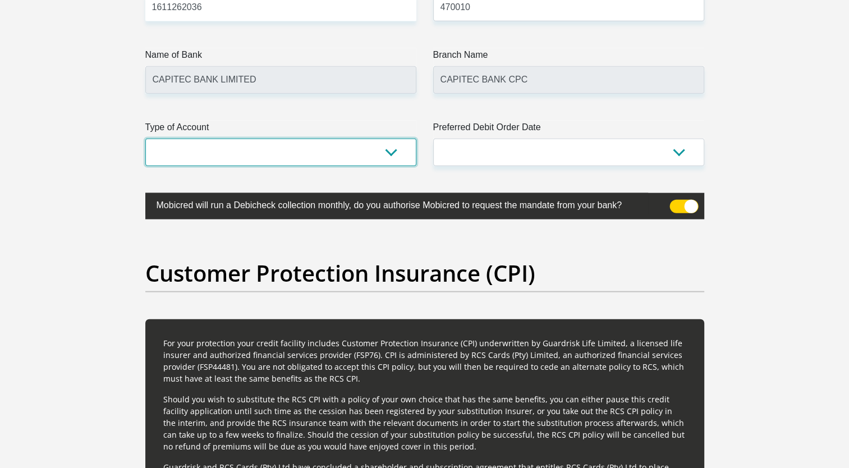
click at [378, 149] on select "Cheque Savings" at bounding box center [280, 153] width 271 height 28
select select "SAV"
click at [145, 139] on select "Cheque Savings" at bounding box center [280, 153] width 271 height 28
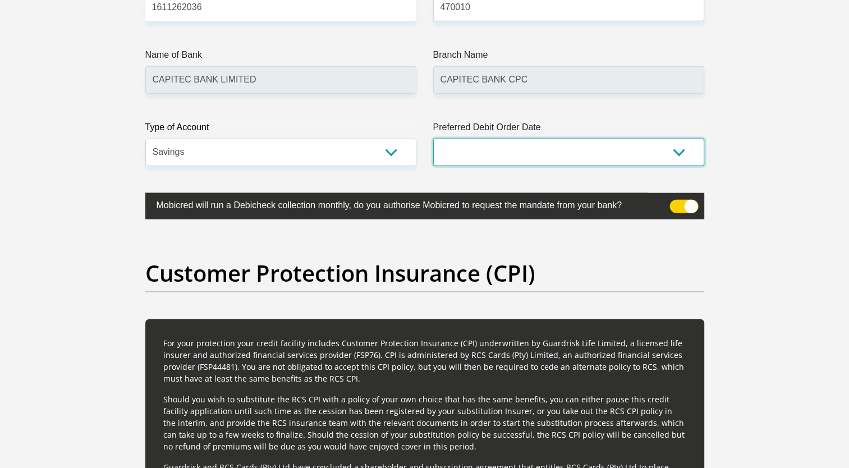
click at [630, 154] on select "1st 2nd 3rd 4th 5th 7th 18th 19th 20th 21st 22nd 23rd 24th 25th 26th 27th 28th …" at bounding box center [568, 153] width 271 height 28
select select "30"
click at [433, 139] on select "1st 2nd 3rd 4th 5th 7th 18th 19th 20th 21st 22nd 23rd 24th 25th 26th 27th 28th …" at bounding box center [568, 153] width 271 height 28
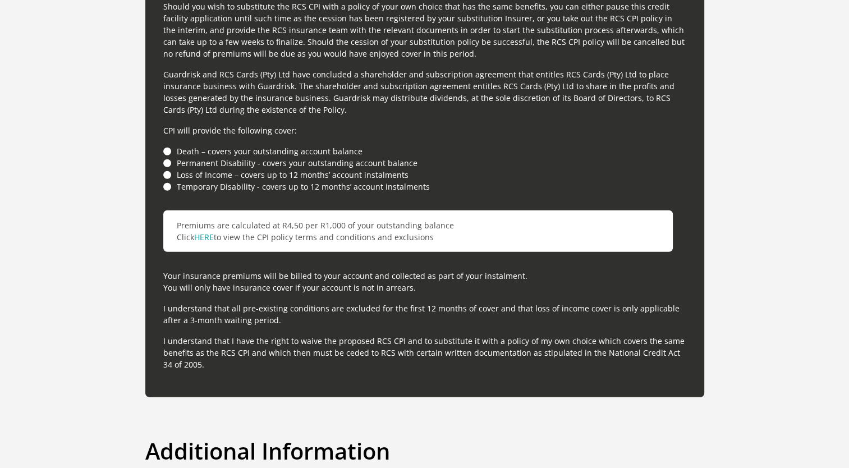
scroll to position [3255, 0]
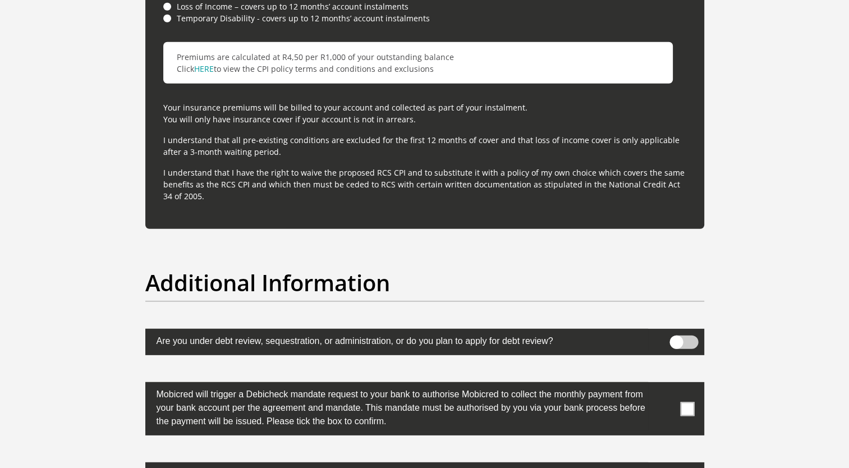
drag, startPoint x: 691, startPoint y: 407, endPoint x: 707, endPoint y: 404, distance: 16.2
click at [693, 407] on span at bounding box center [687, 409] width 14 height 14
click at [665, 385] on input "checkbox" at bounding box center [665, 385] width 0 height 0
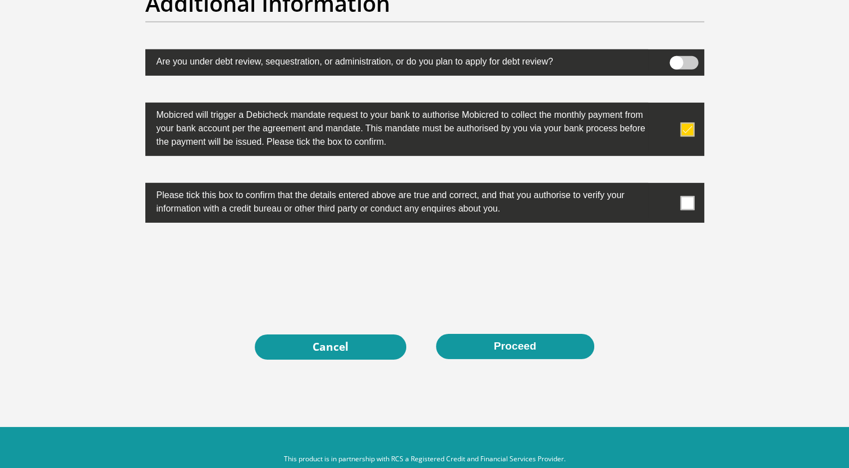
scroll to position [3536, 0]
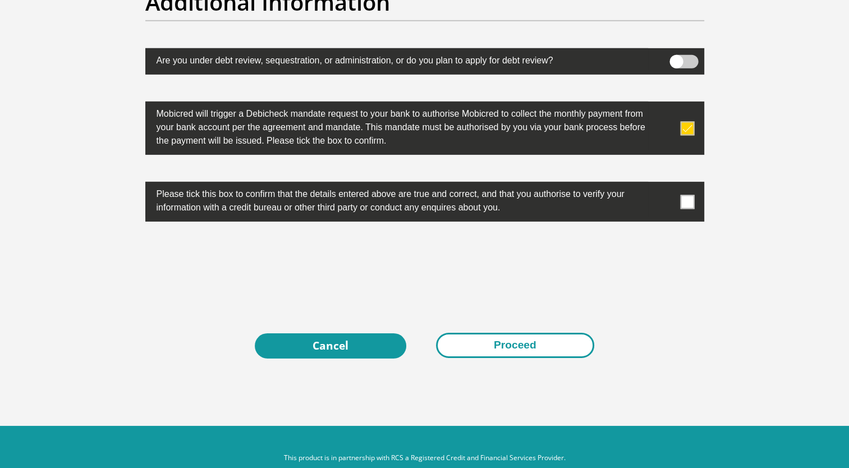
click at [541, 352] on button "Proceed" at bounding box center [515, 345] width 158 height 25
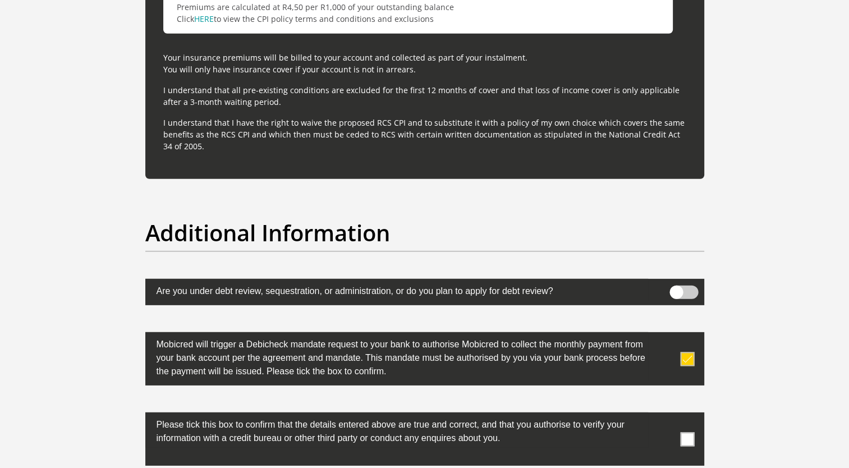
scroll to position [3367, 0]
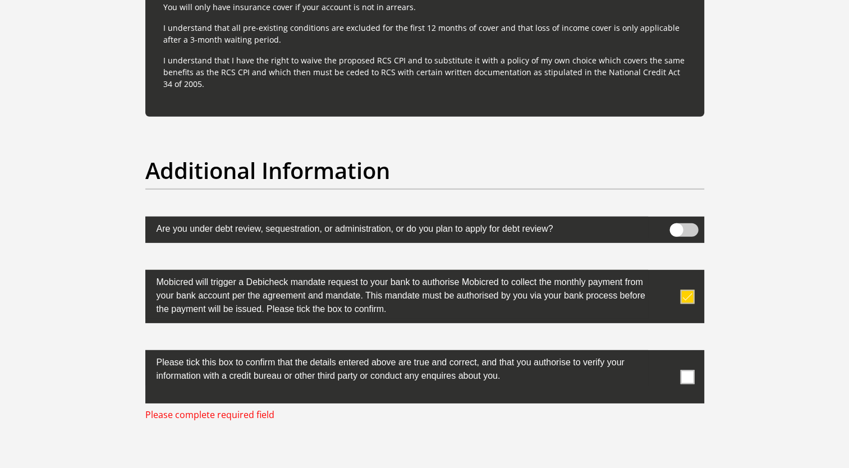
drag, startPoint x: 686, startPoint y: 375, endPoint x: 700, endPoint y: 378, distance: 14.3
click at [685, 375] on span at bounding box center [687, 377] width 14 height 14
click at [665, 353] on input "checkbox" at bounding box center [665, 353] width 0 height 0
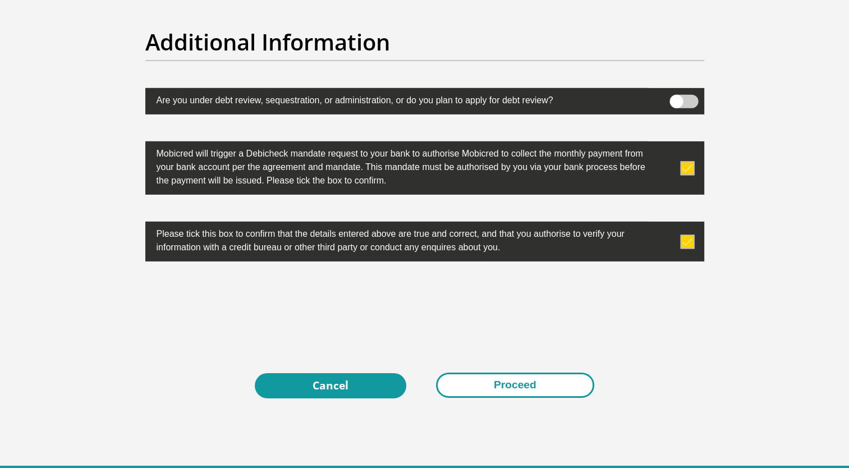
scroll to position [3556, 0]
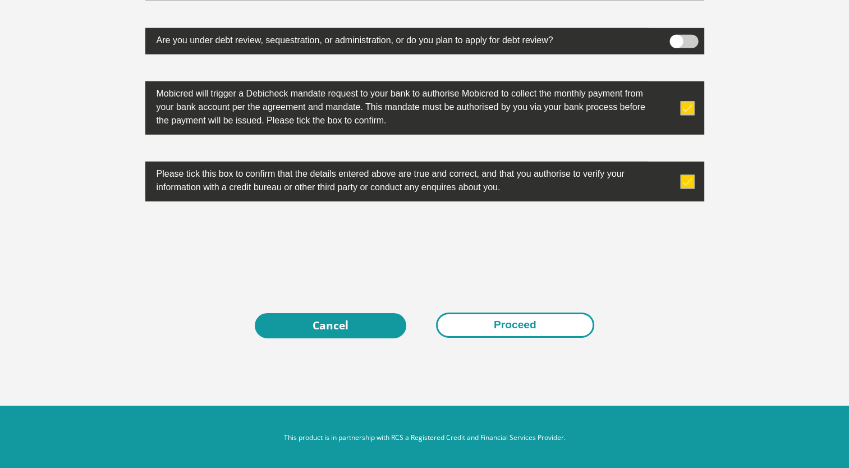
click at [519, 329] on button "Proceed" at bounding box center [515, 325] width 158 height 25
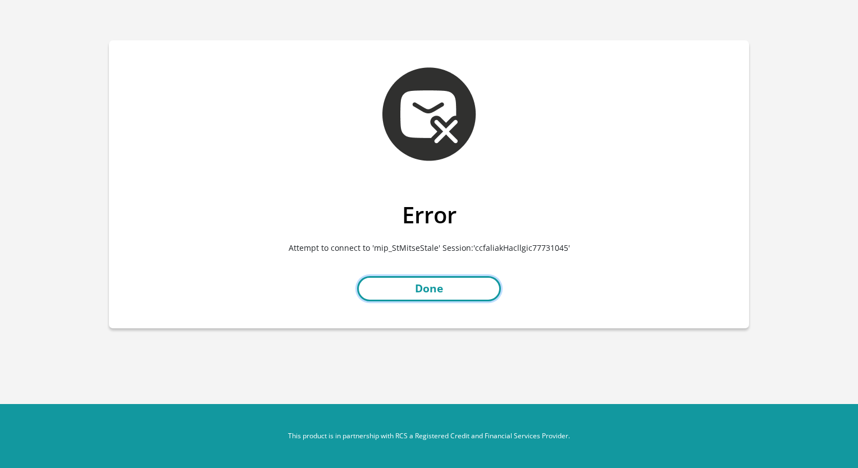
click at [443, 290] on link "Done" at bounding box center [429, 288] width 144 height 25
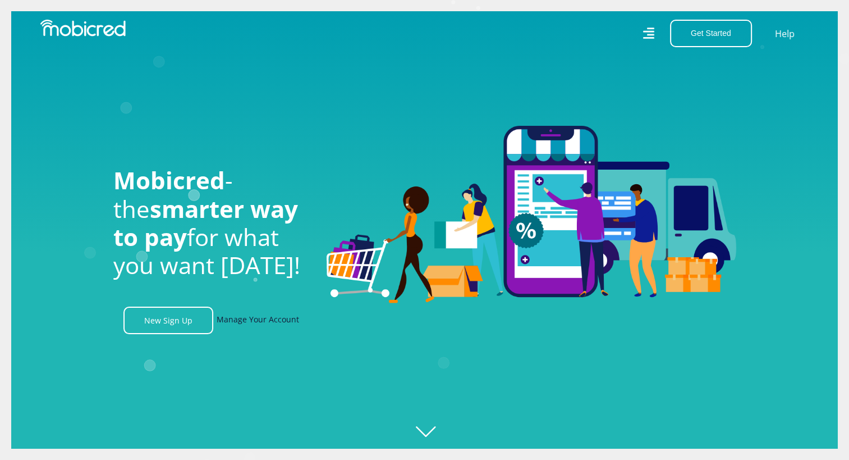
scroll to position [0, 1439]
click at [251, 326] on link "Manage Your Account" at bounding box center [258, 320] width 83 height 28
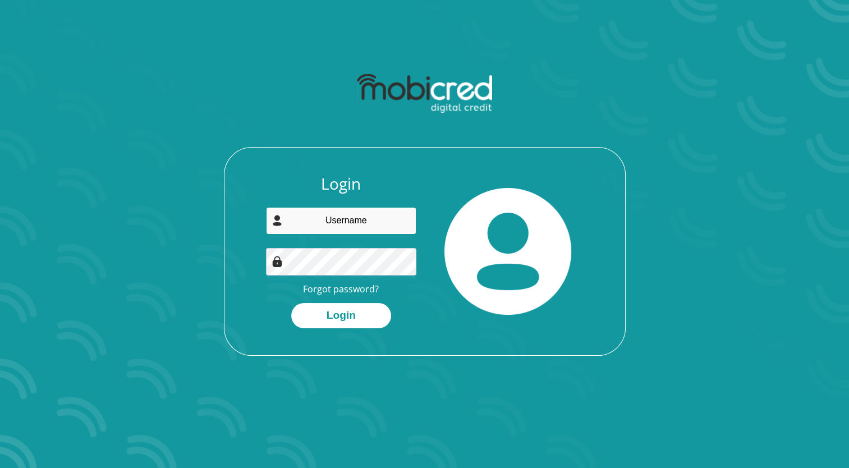
click at [355, 223] on input "email" at bounding box center [341, 221] width 150 height 28
type input "esethugotyana@gmail.com"
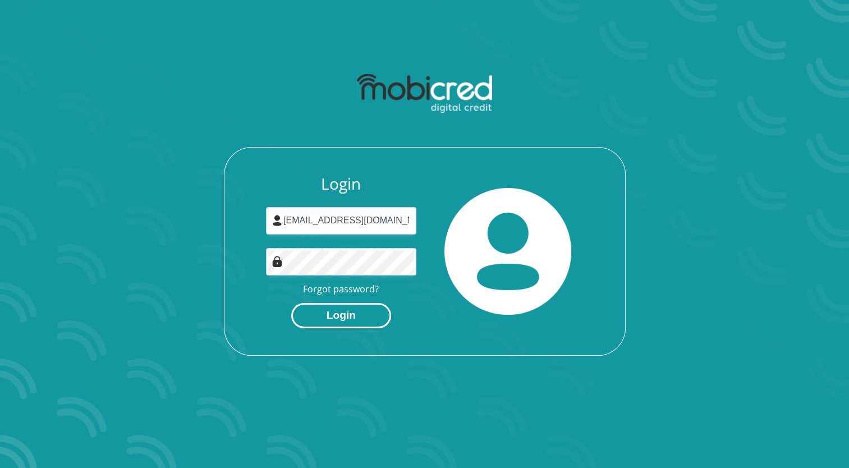
click at [344, 310] on button "Login" at bounding box center [341, 315] width 100 height 25
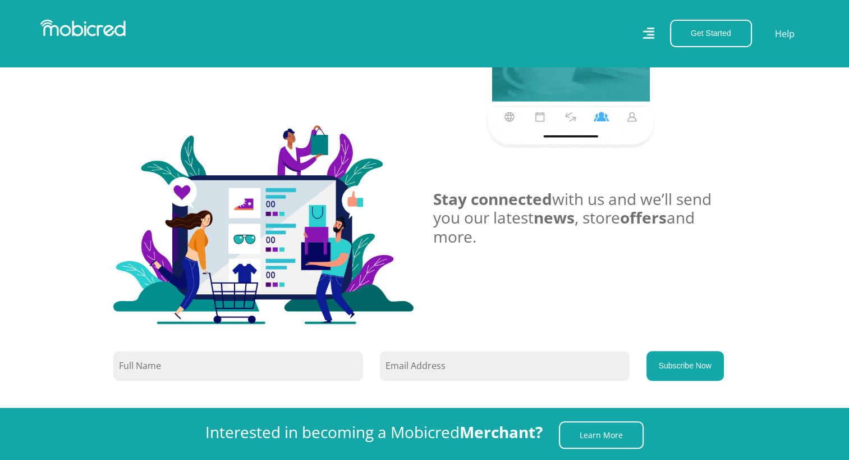
scroll to position [843, 8]
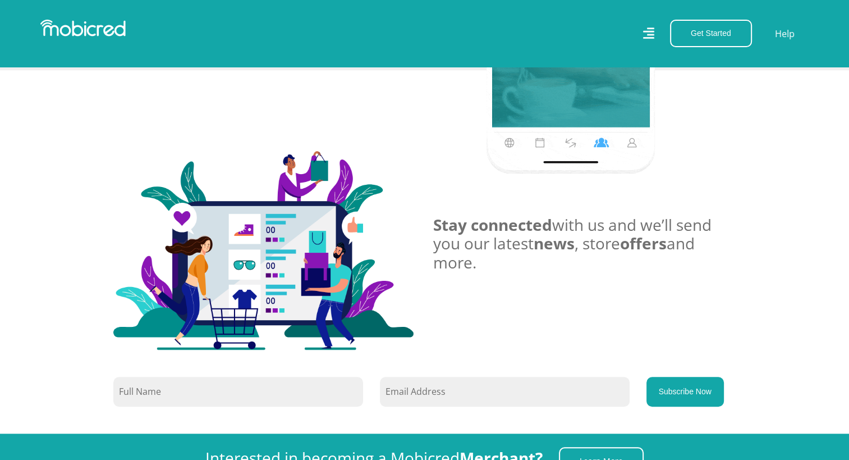
scroll to position [843, 8]
drag, startPoint x: 838, startPoint y: 284, endPoint x: 831, endPoint y: 283, distance: 6.8
click at [838, 284] on section "Stay connected with us and we’ll send you our latest news , store offers and mo…" at bounding box center [424, 251] width 849 height 363
click at [507, 239] on h3 "Stay connected with us and we’ll send you our latest news , store offers and mo…" at bounding box center [584, 244] width 303 height 57
drag, startPoint x: 503, startPoint y: 236, endPoint x: 296, endPoint y: 211, distance: 209.2
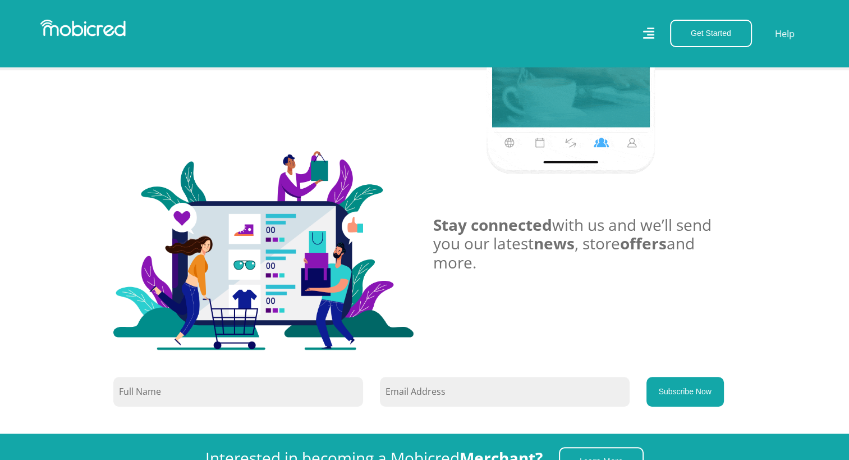
click at [501, 235] on h3 "Stay connected with us and we’ll send you our latest news , store offers and mo…" at bounding box center [584, 244] width 303 height 57
click at [506, 275] on div "Stay connected with us and we’ll send you our latest news , store offers and mo…" at bounding box center [585, 251] width 320 height 70
click at [508, 275] on div "Stay connected with us and we’ll send you our latest news , store offers and mo…" at bounding box center [585, 251] width 320 height 70
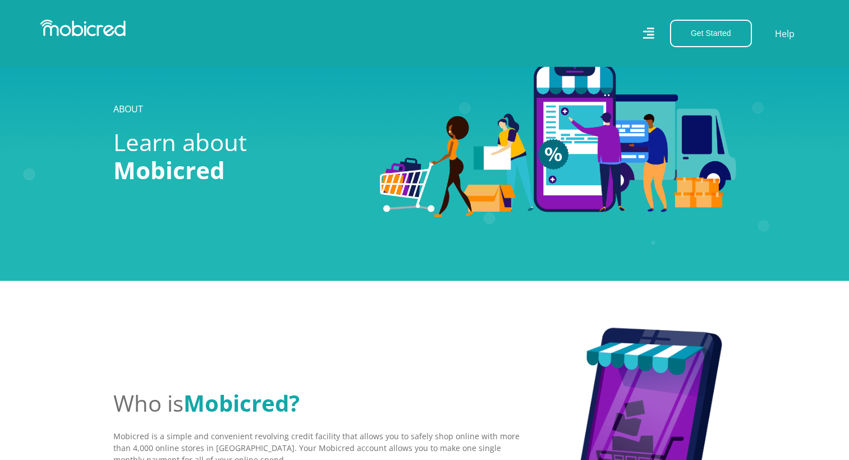
scroll to position [843, 8]
